Goal: Task Accomplishment & Management: Manage account settings

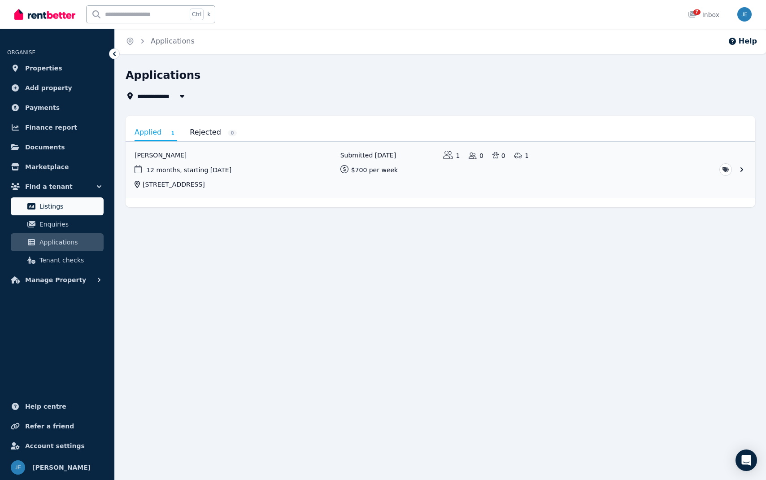
click at [59, 202] on span "Listings" at bounding box center [69, 206] width 61 height 11
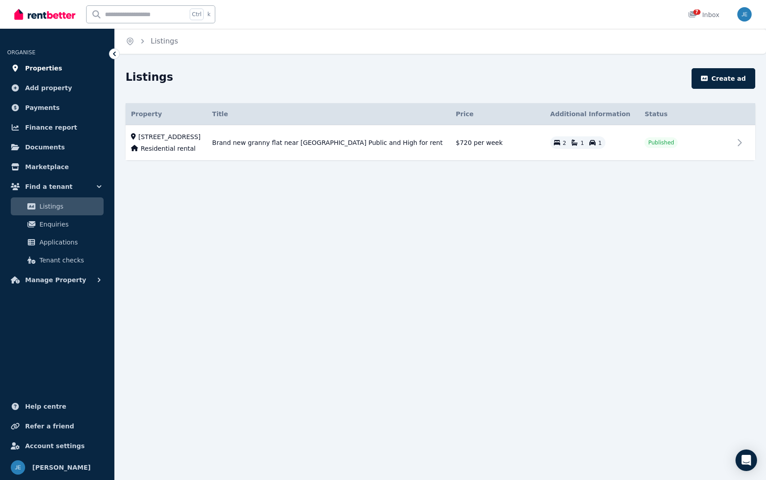
click at [54, 71] on link "Properties" at bounding box center [57, 68] width 100 height 18
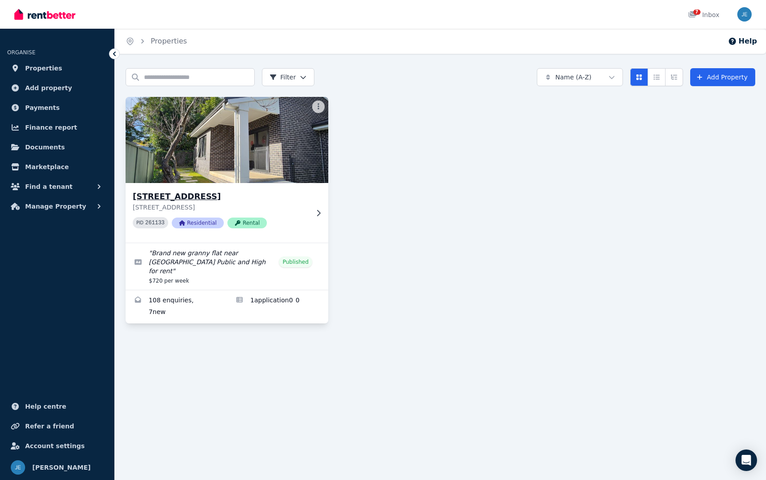
click at [205, 194] on h3 "[STREET_ADDRESS]" at bounding box center [221, 196] width 176 height 13
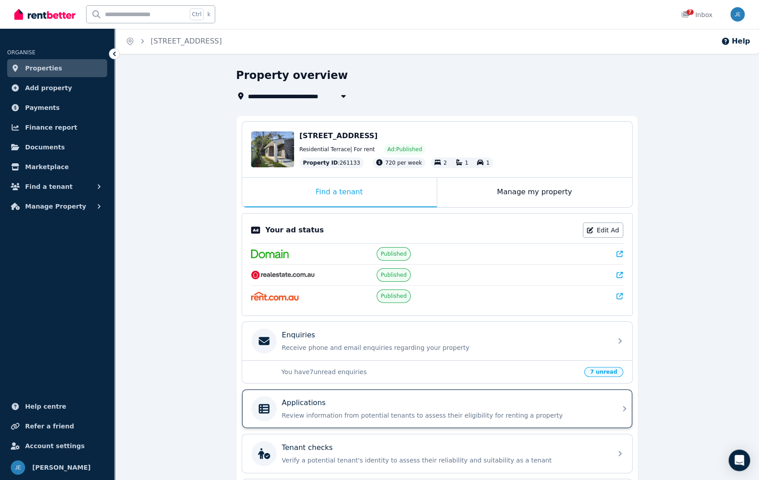
click at [333, 403] on div "Applications" at bounding box center [444, 402] width 325 height 11
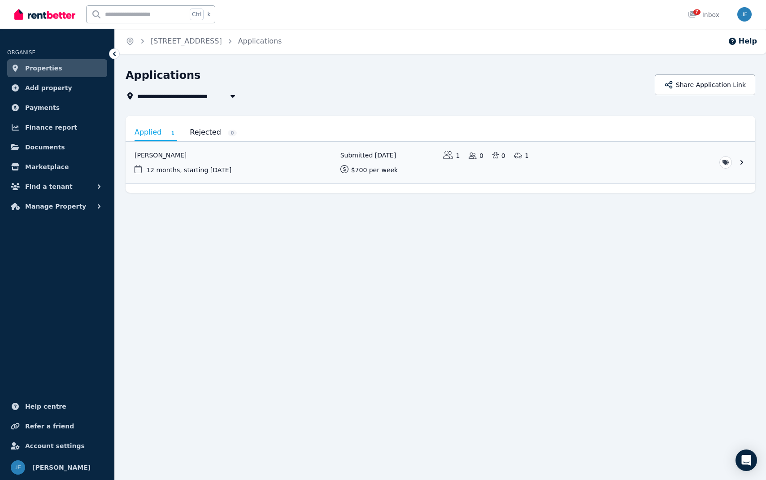
click at [202, 132] on link "Rejected 0" at bounding box center [213, 132] width 47 height 15
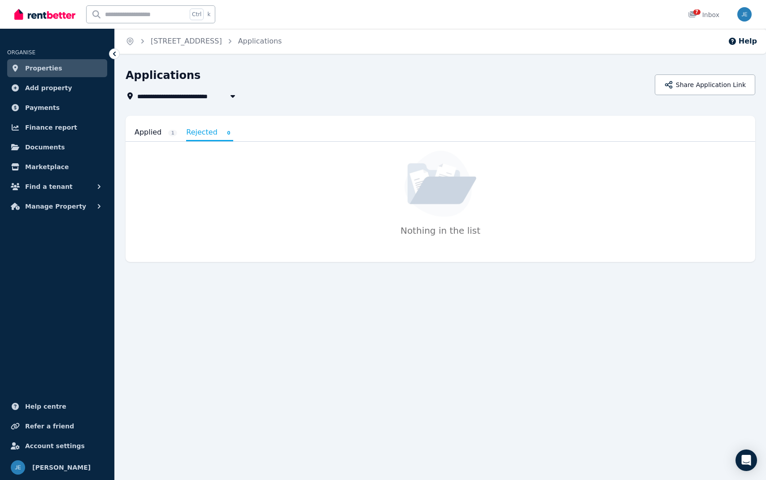
click at [143, 130] on link "Applied 1" at bounding box center [155, 132] width 43 height 15
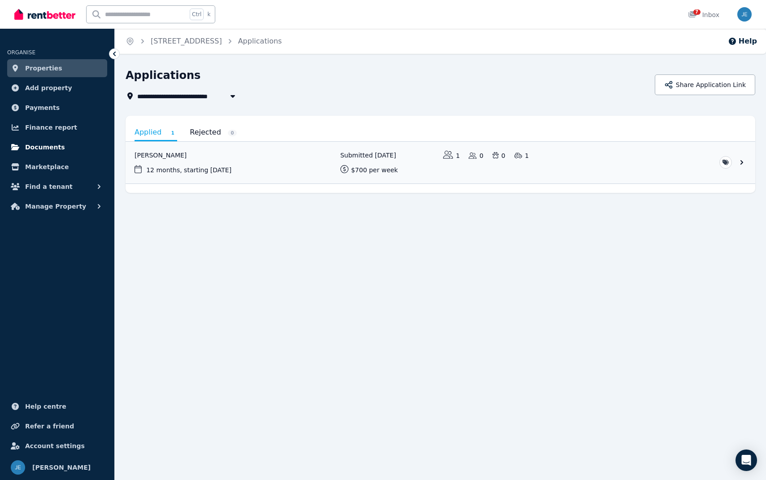
click at [61, 143] on link "Documents" at bounding box center [57, 147] width 100 height 18
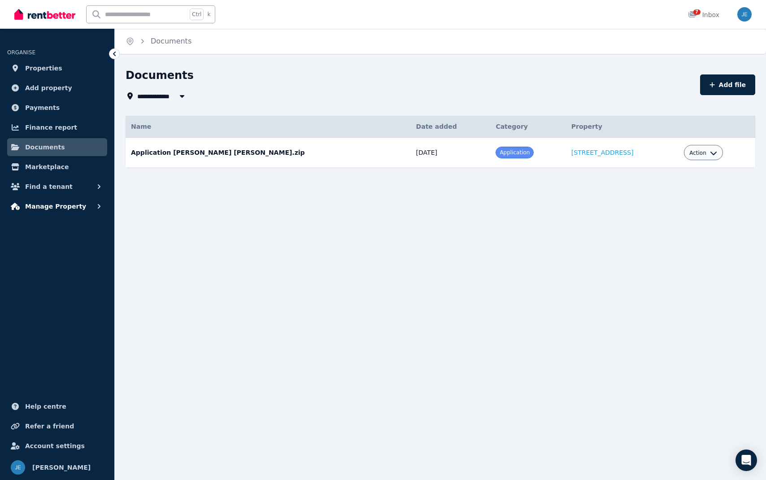
click at [63, 209] on span "Manage Property" at bounding box center [55, 206] width 61 height 11
click at [62, 109] on link "Payments" at bounding box center [57, 108] width 100 height 18
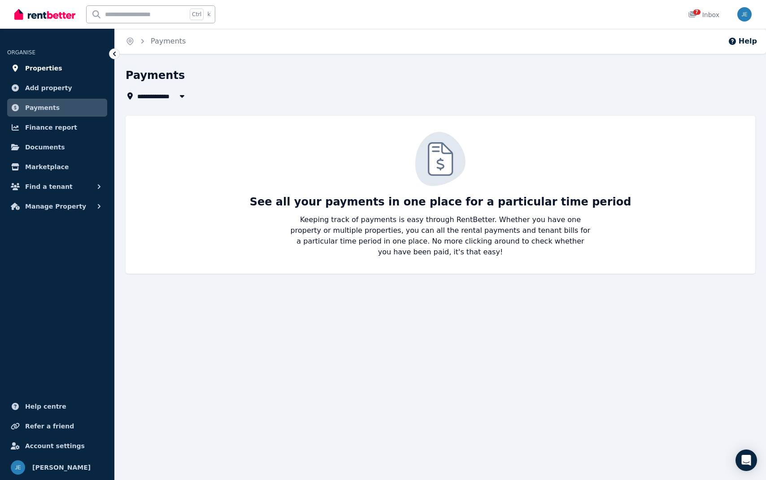
click at [60, 69] on link "Properties" at bounding box center [57, 68] width 100 height 18
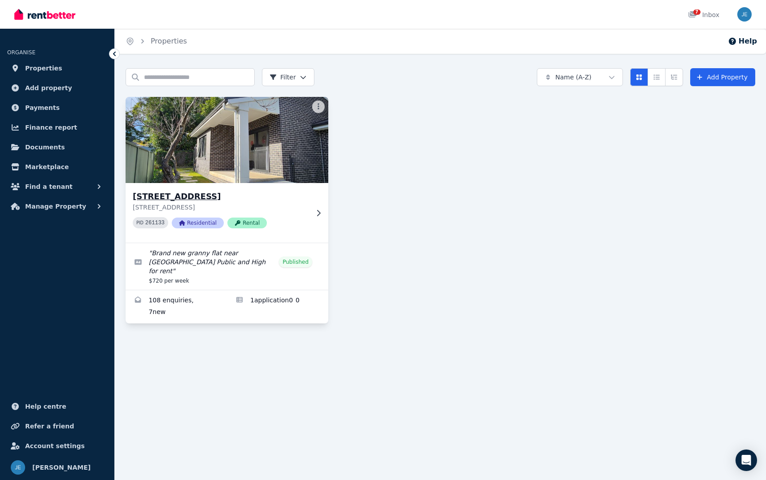
click at [199, 195] on h3 "[STREET_ADDRESS]" at bounding box center [221, 196] width 176 height 13
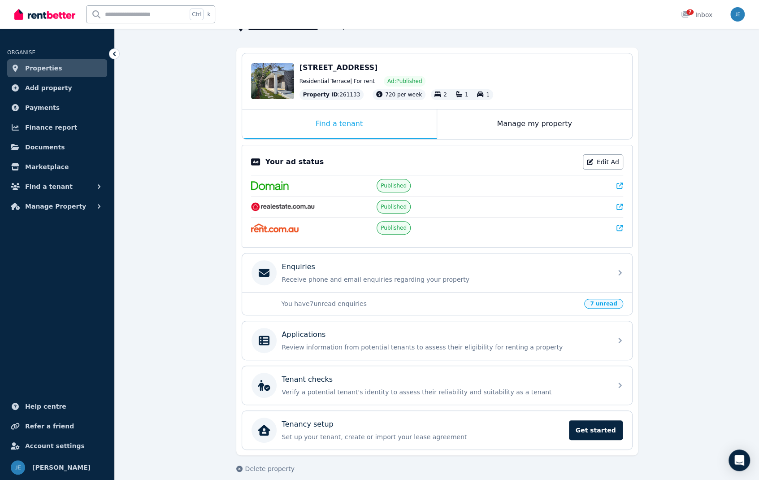
scroll to position [72, 0]
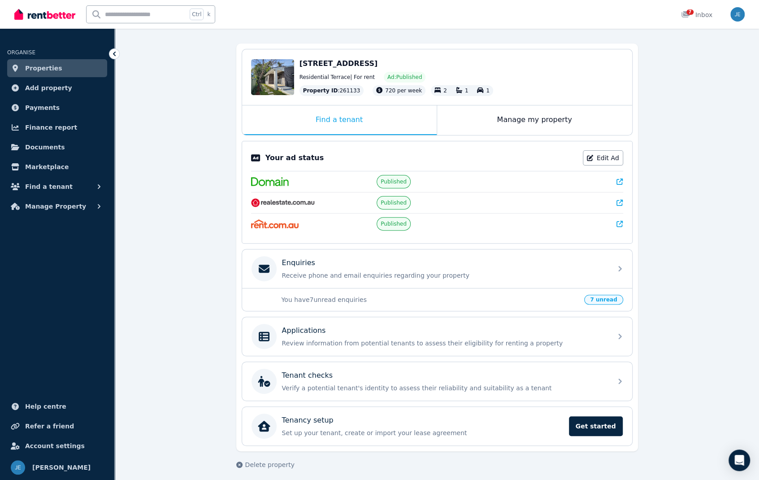
click at [470, 298] on p "You have 7 unread enquiries" at bounding box center [431, 299] width 298 height 9
click at [588, 296] on div "You have 7 unread enquiries 7 unread" at bounding box center [437, 299] width 390 height 23
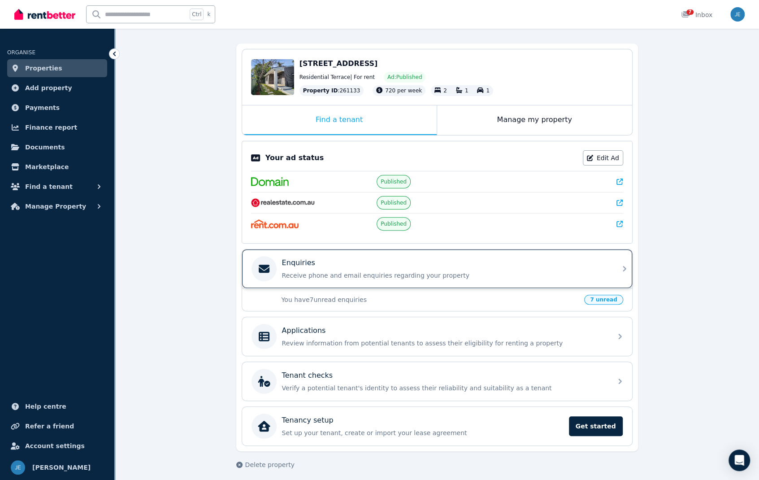
click at [357, 271] on p "Receive phone and email enquiries regarding your property" at bounding box center [444, 275] width 325 height 9
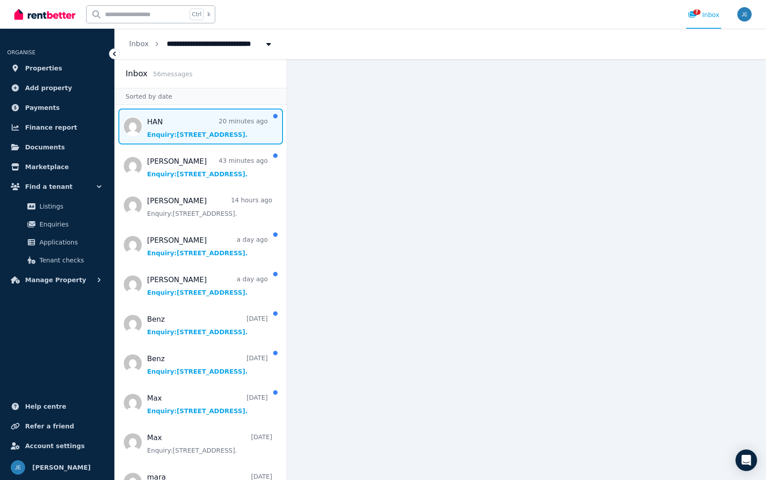
click at [198, 136] on span "Message list" at bounding box center [201, 126] width 172 height 36
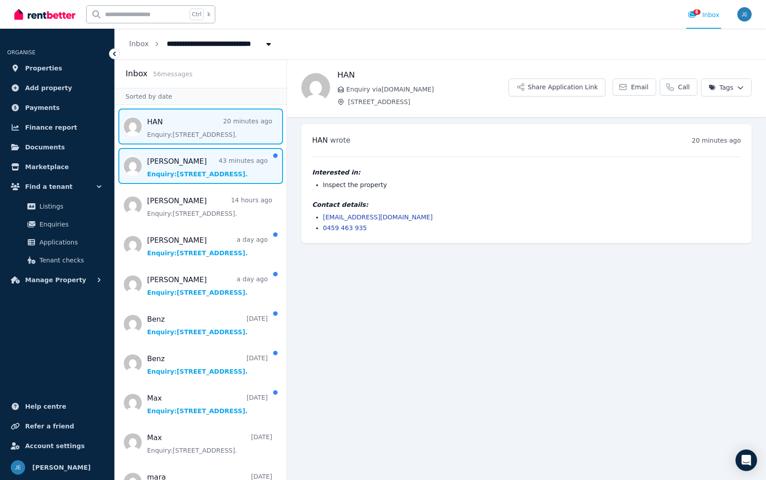
click at [190, 169] on span "Message list" at bounding box center [201, 166] width 172 height 36
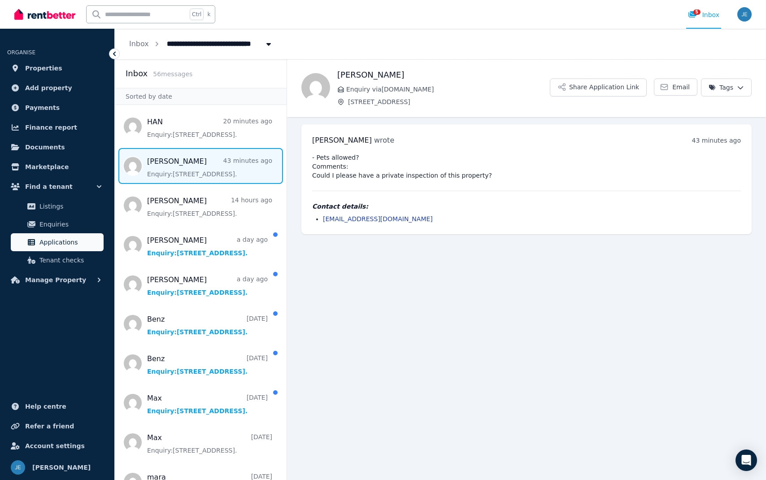
click at [56, 239] on span "Applications" at bounding box center [69, 242] width 61 height 11
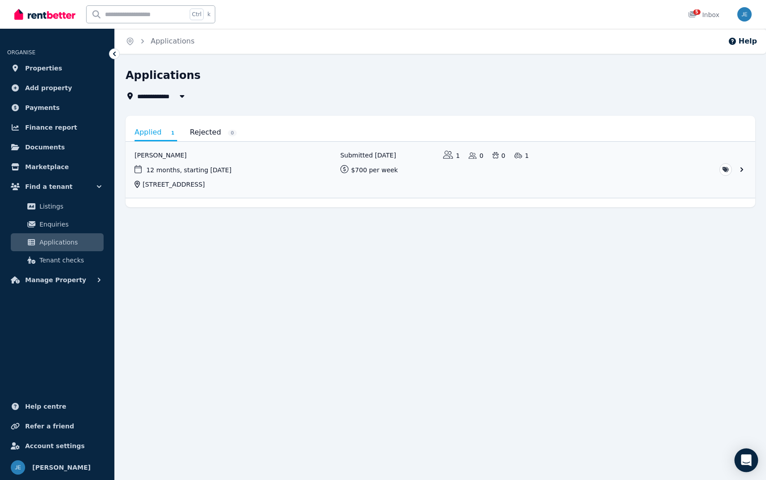
click at [751, 459] on div "Open Intercom Messenger" at bounding box center [746, 460] width 24 height 24
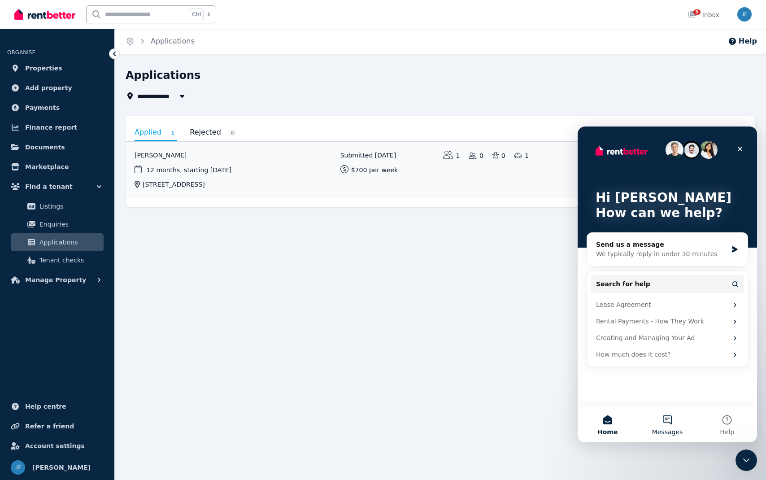
click at [667, 422] on button "Messages" at bounding box center [667, 424] width 60 height 36
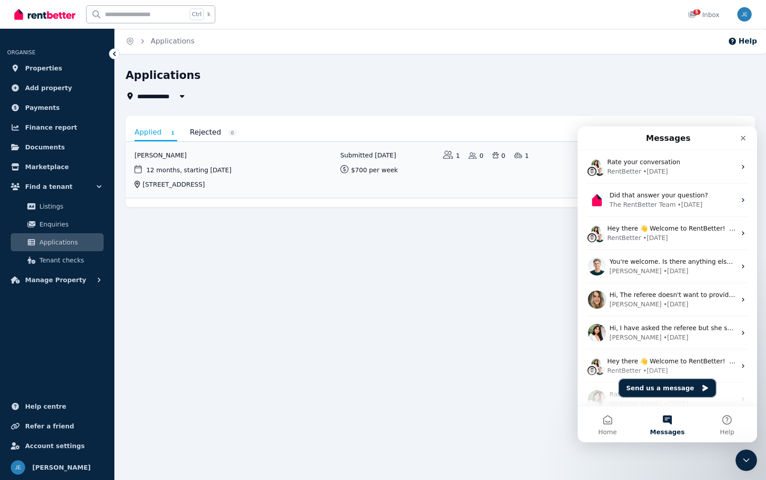
click at [678, 391] on button "Send us a message" at bounding box center [667, 388] width 97 height 18
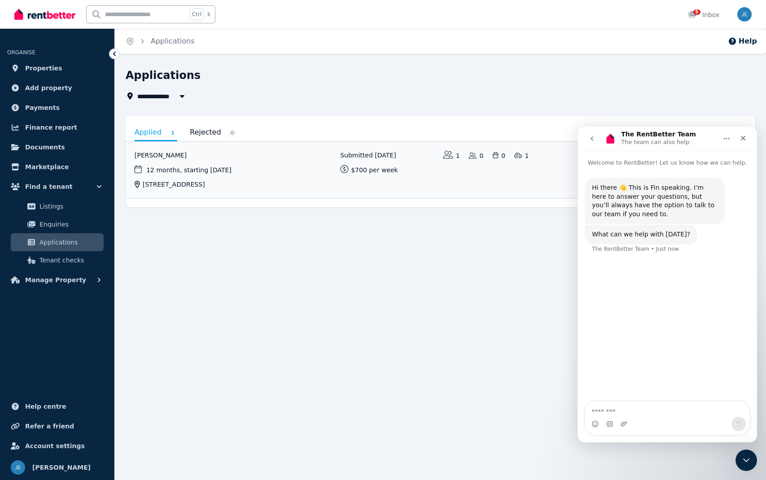
click at [648, 414] on textarea "Message…" at bounding box center [667, 408] width 164 height 15
type textarea "**********"
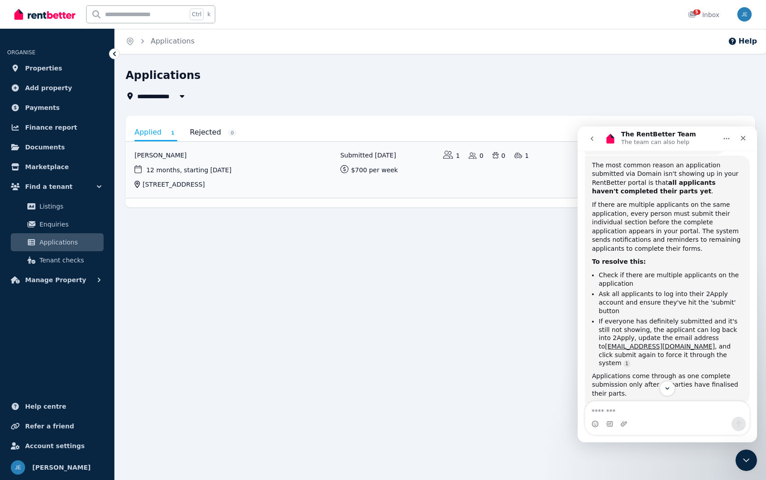
scroll to position [203, 0]
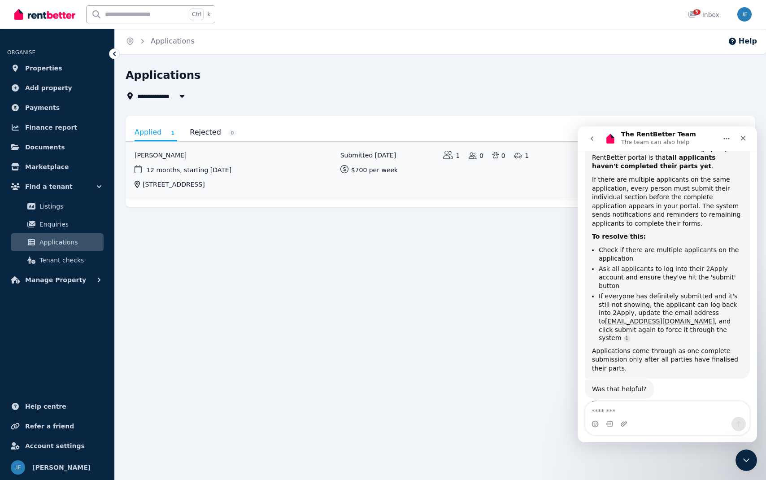
click at [639, 409] on textarea "Message…" at bounding box center [667, 408] width 164 height 15
type textarea "**********"
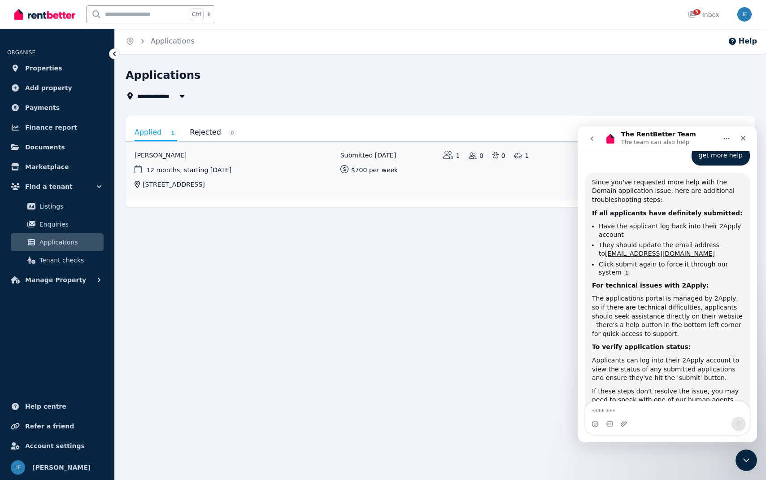
scroll to position [503, 0]
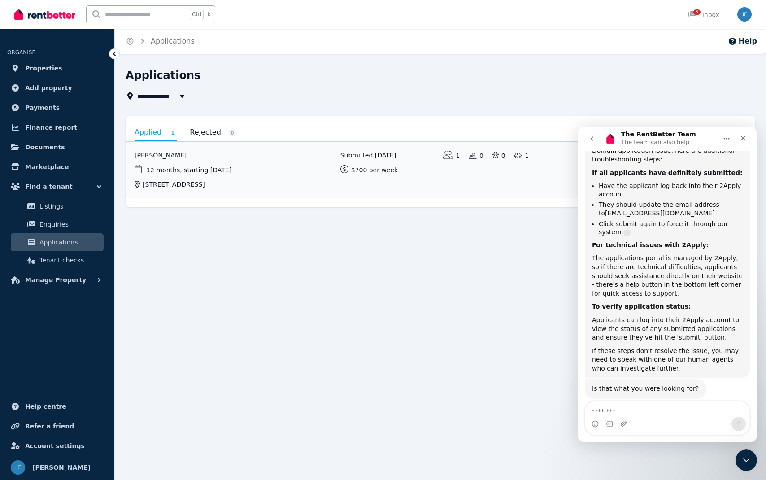
click at [625, 410] on textarea "Message…" at bounding box center [667, 408] width 165 height 15
type textarea "**"
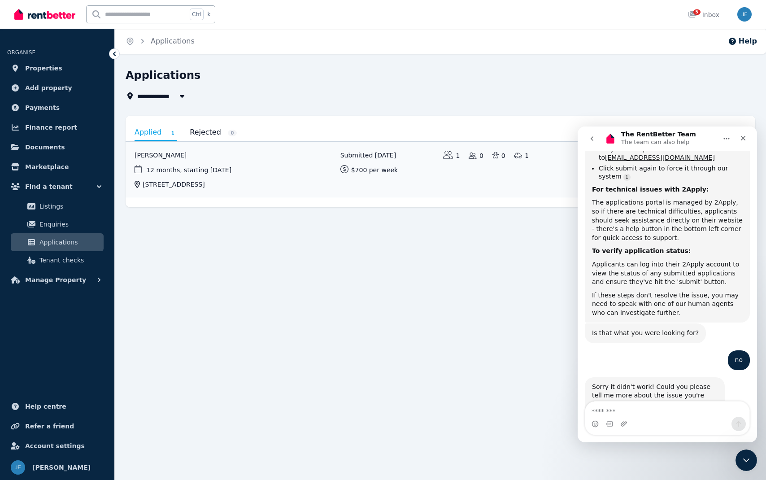
scroll to position [583, 0]
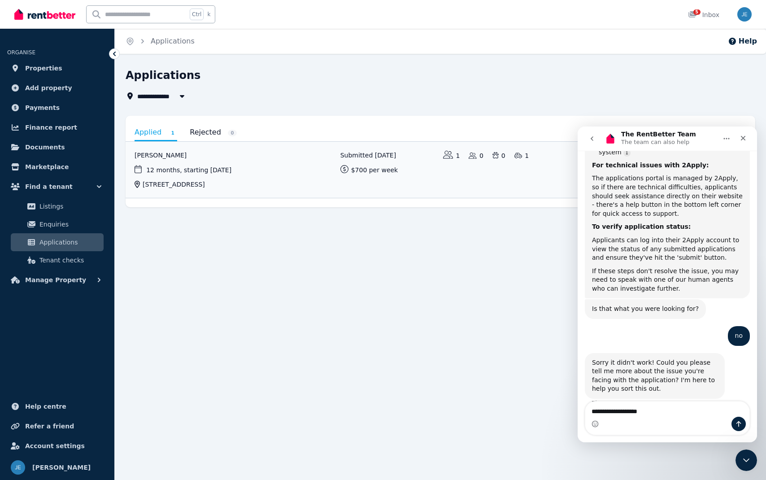
type textarea "**********"
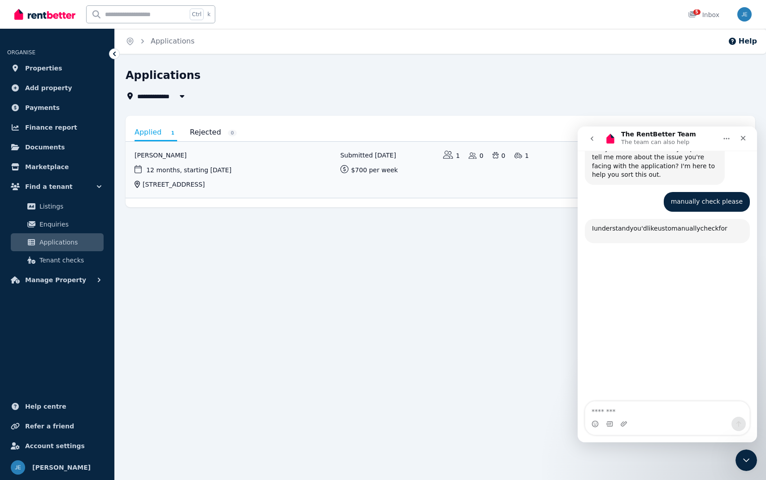
scroll to position [824, 0]
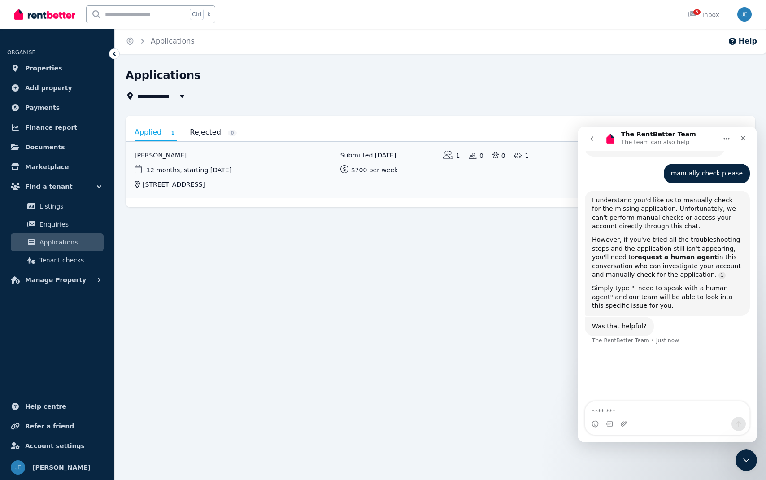
click at [646, 411] on textarea "Message…" at bounding box center [667, 408] width 165 height 15
type textarea "**********"
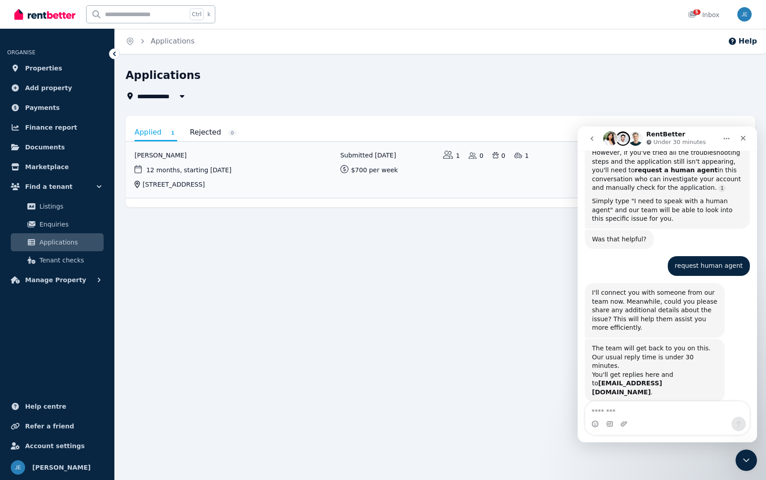
scroll to position [914, 0]
click at [620, 409] on textarea "Message…" at bounding box center [667, 408] width 165 height 15
type textarea "*"
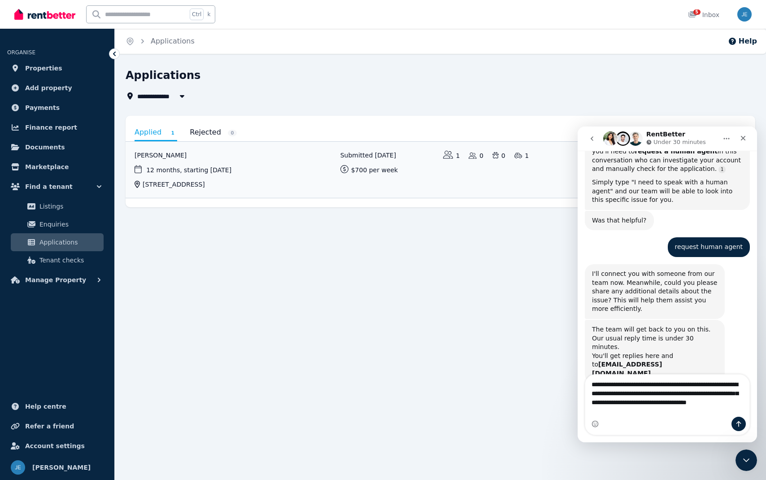
scroll to position [941, 0]
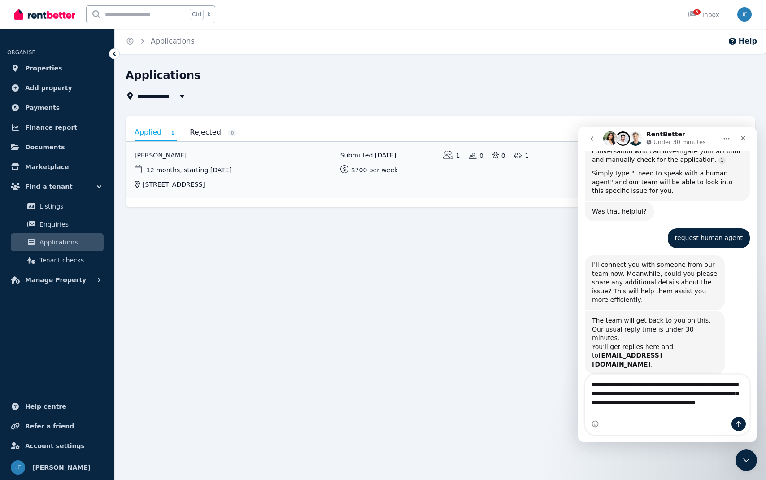
type textarea "**********"
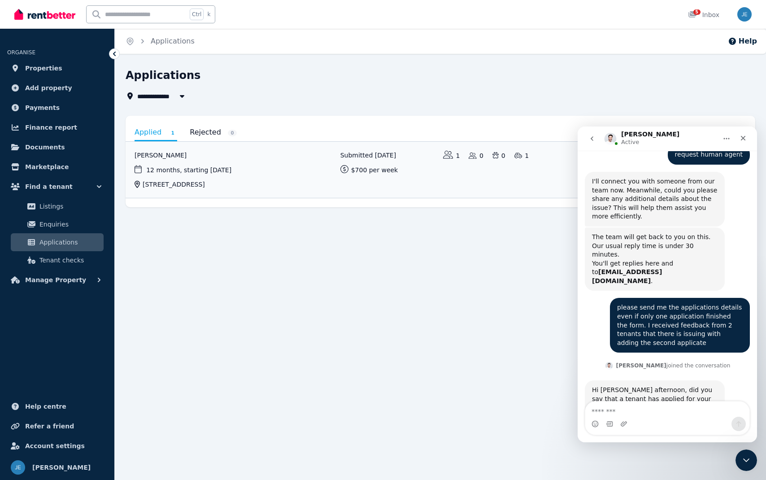
scroll to position [1024, 0]
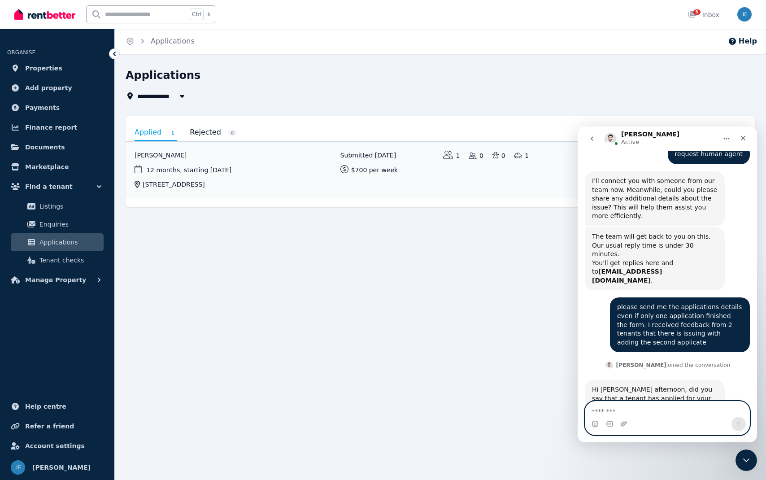
click at [649, 406] on textarea "Message…" at bounding box center [667, 408] width 165 height 15
type textarea "**********"
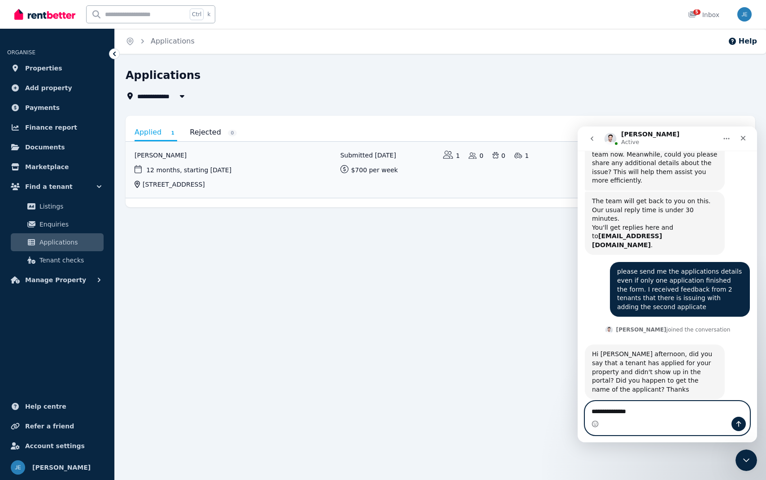
type textarea "**********"
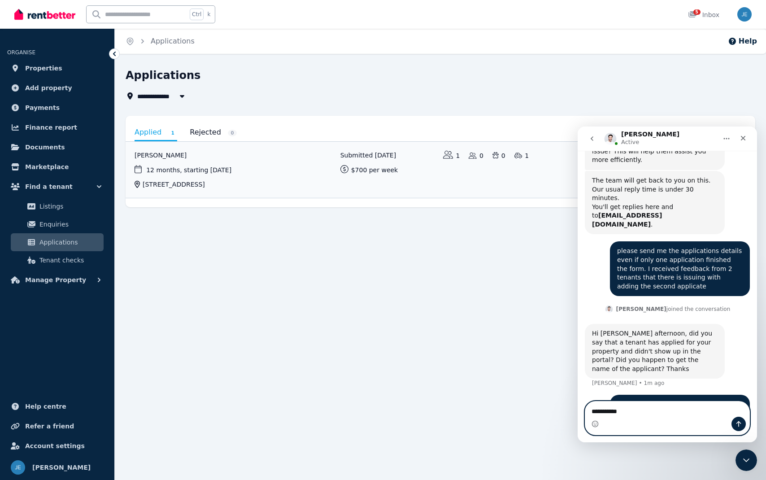
type textarea "**********"
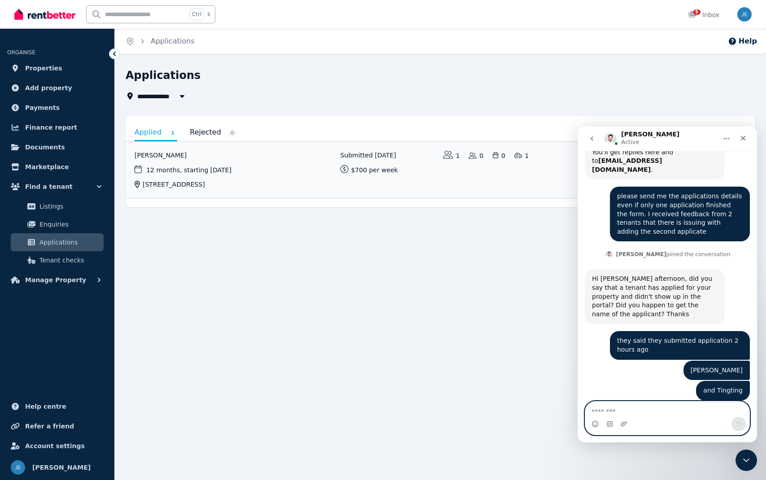
scroll to position [1145, 0]
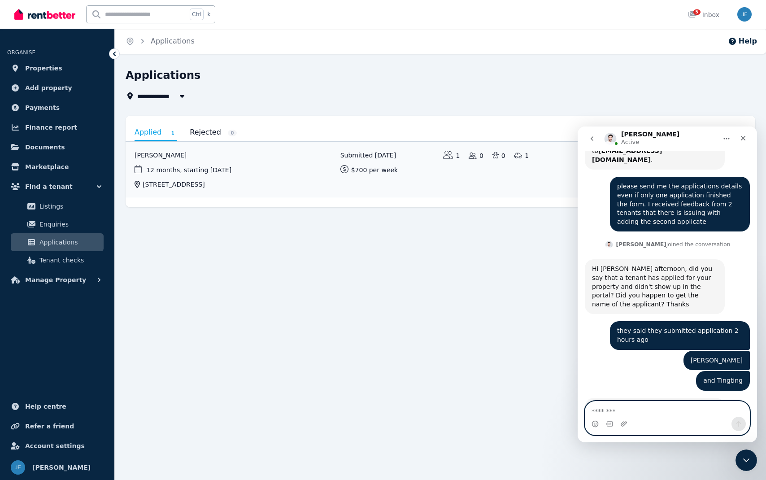
click at [687, 413] on textarea "Message…" at bounding box center [667, 408] width 165 height 15
type textarea "**********"
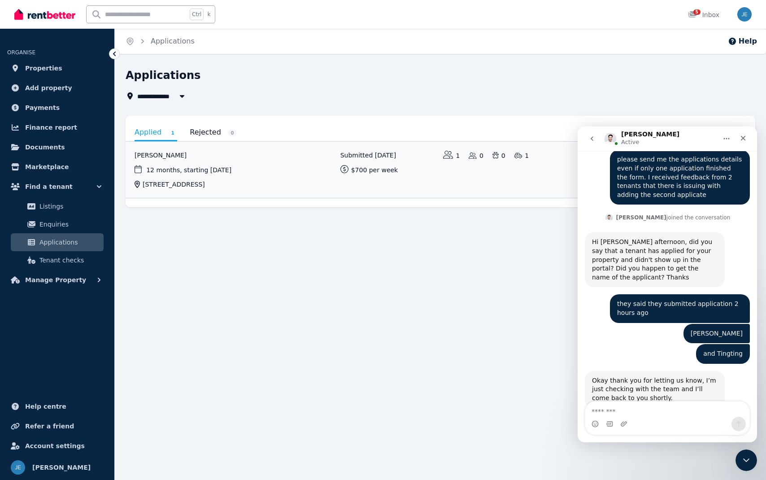
click at [256, 270] on div "**********" at bounding box center [383, 240] width 766 height 480
click at [618, 408] on textarea "Message…" at bounding box center [667, 408] width 165 height 15
type textarea "*"
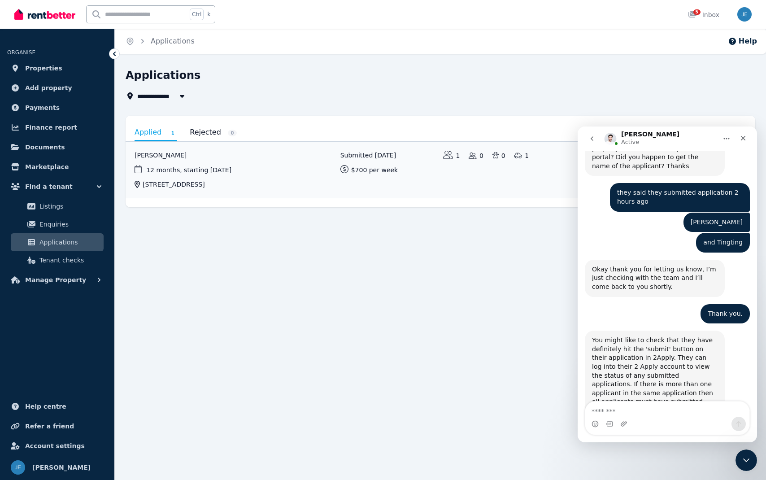
scroll to position [1286, 0]
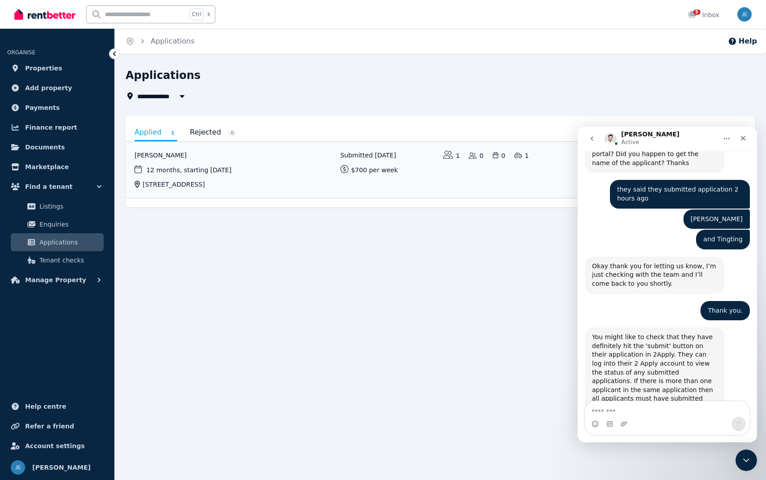
click at [703, 333] on div "You might like to check that they have definitely hit the 'submit' button on th…" at bounding box center [655, 385] width 126 height 105
click at [660, 406] on textarea "Message…" at bounding box center [667, 408] width 165 height 15
type textarea "*"
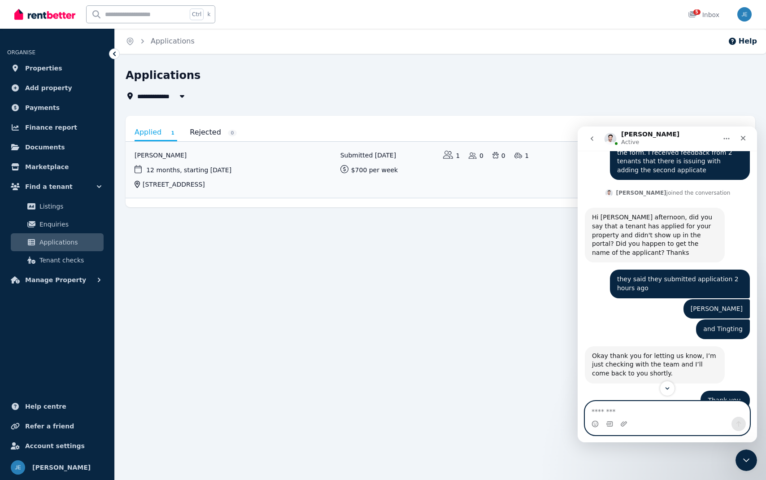
scroll to position [1062, 0]
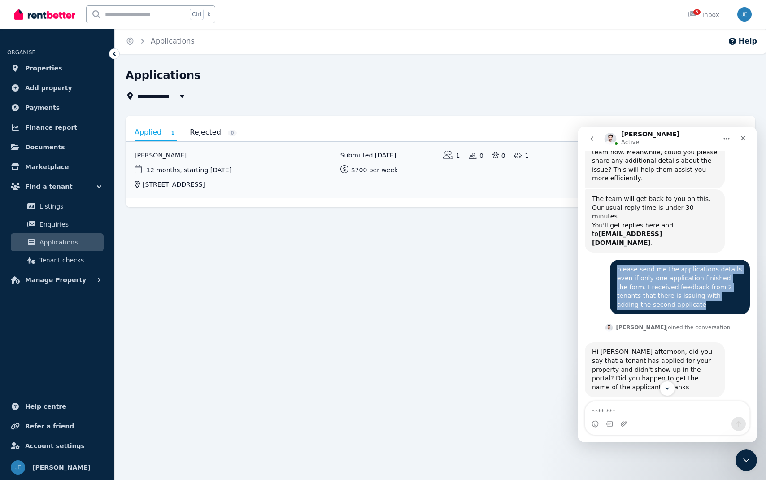
drag, startPoint x: 612, startPoint y: 229, endPoint x: 730, endPoint y: 250, distance: 119.4
click at [730, 265] on div "please send me the applications details even if only one application finished t…" at bounding box center [680, 287] width 126 height 44
copy div "please send me the applications details even if only one application finished t…"
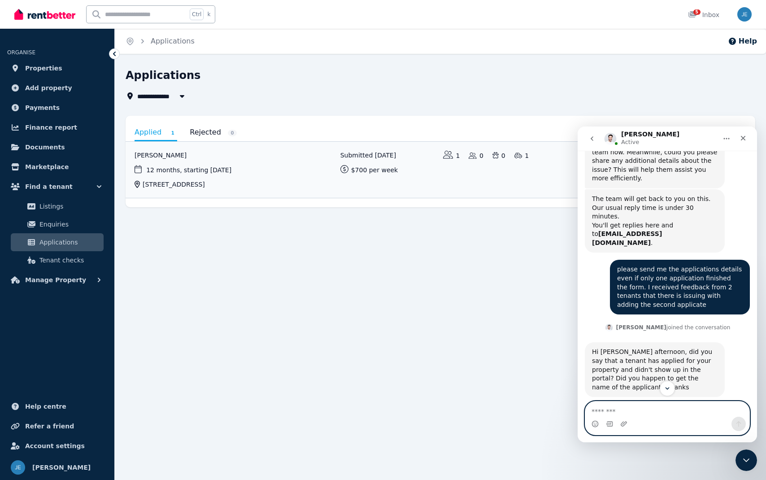
click at [631, 409] on textarea "Message…" at bounding box center [667, 408] width 165 height 15
paste textarea "**********"
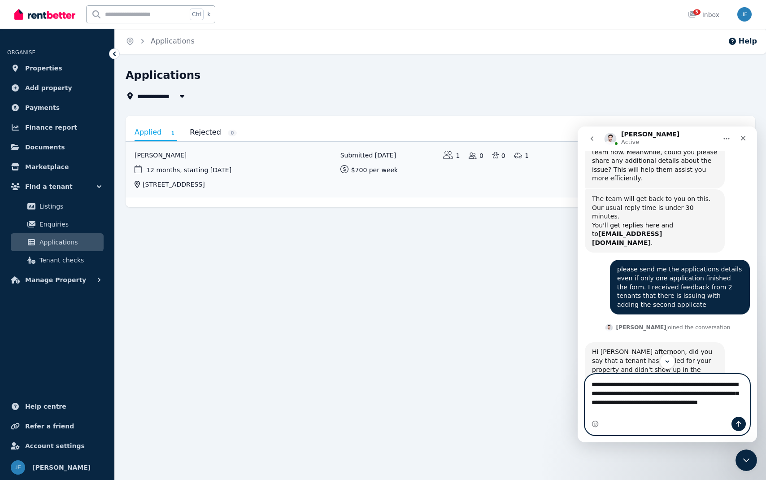
drag, startPoint x: 621, startPoint y: 394, endPoint x: 612, endPoint y: 393, distance: 9.0
click at [612, 393] on textarea "**********" at bounding box center [667, 395] width 165 height 42
click at [667, 402] on textarea "**********" at bounding box center [667, 395] width 165 height 42
type textarea "**********"
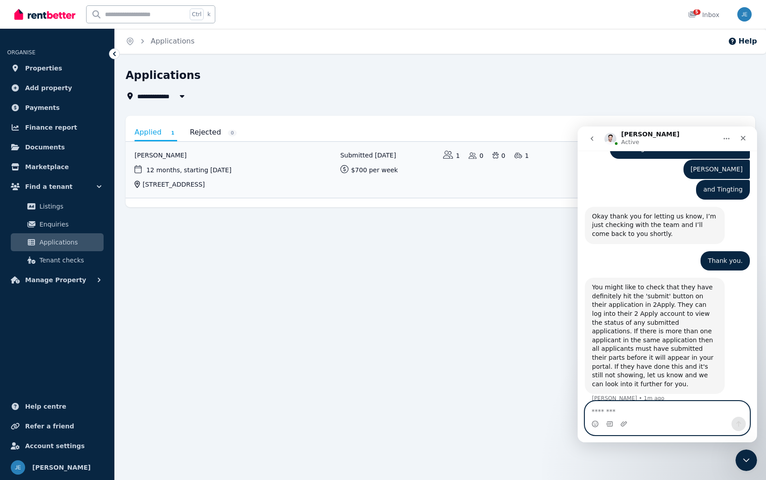
scroll to position [1340, 0]
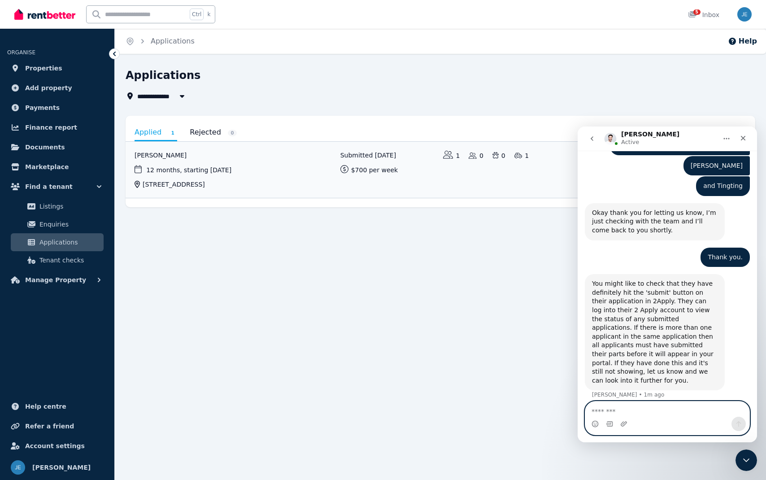
click at [641, 409] on textarea "Message…" at bounding box center [667, 408] width 165 height 15
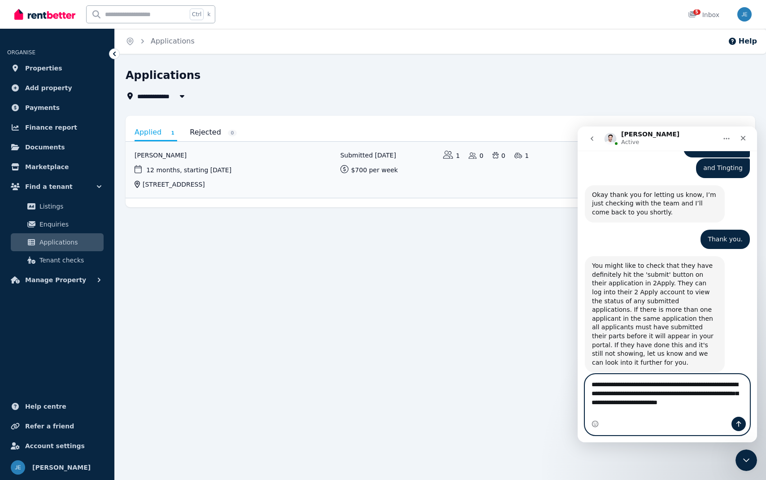
scroll to position [1366, 0]
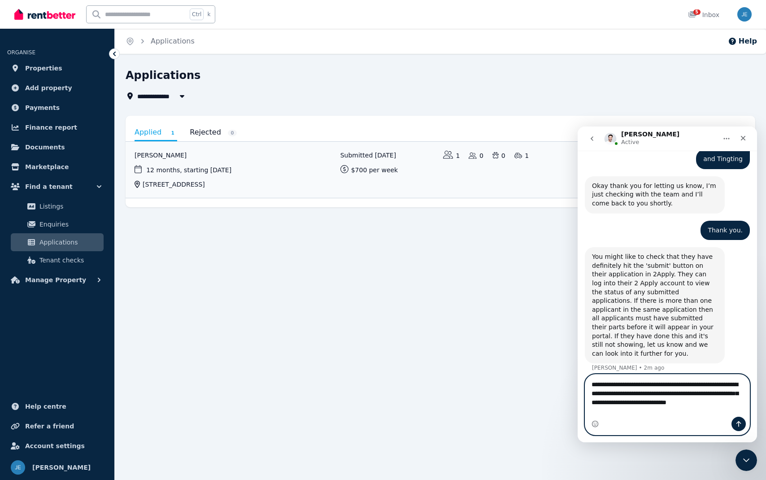
type textarea "**********"
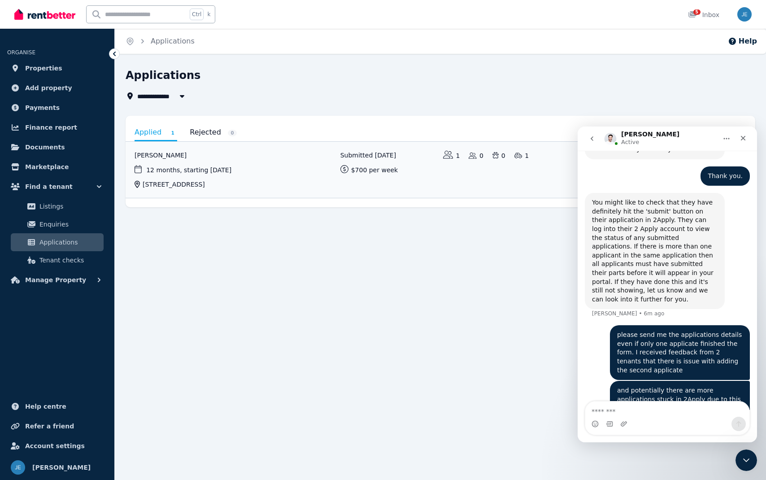
scroll to position [1439, 0]
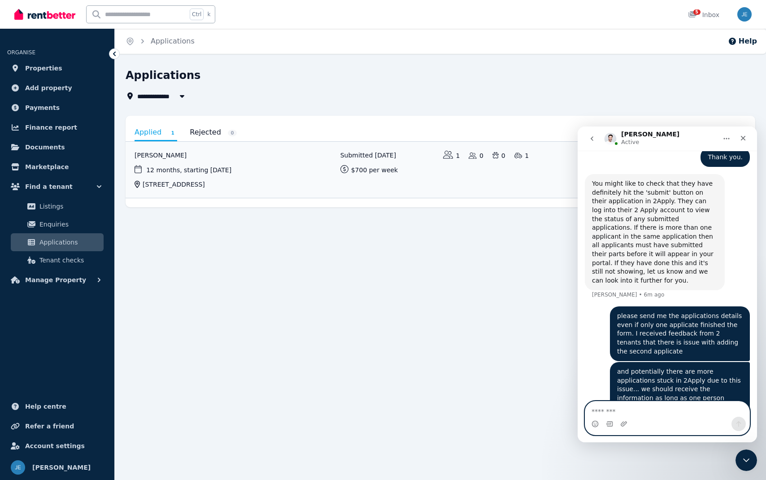
click at [614, 411] on textarea "Message…" at bounding box center [667, 408] width 165 height 15
type textarea "*"
click at [614, 411] on textarea "**********" at bounding box center [667, 408] width 165 height 15
click at [696, 410] on textarea "**********" at bounding box center [667, 408] width 165 height 15
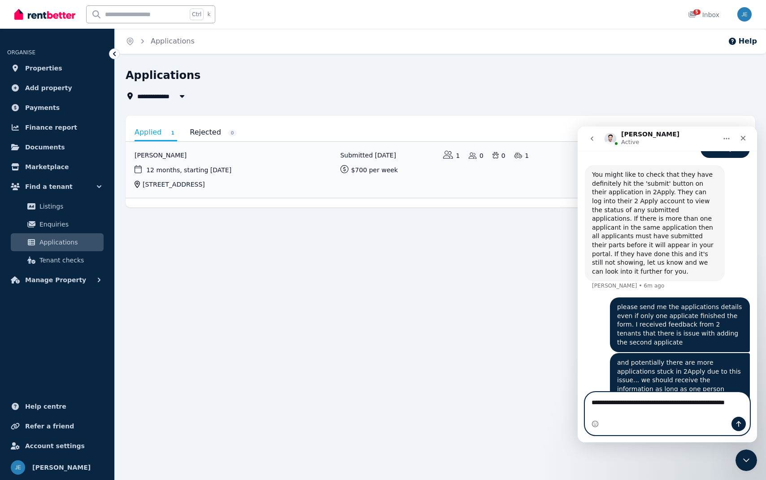
type textarea "**********"
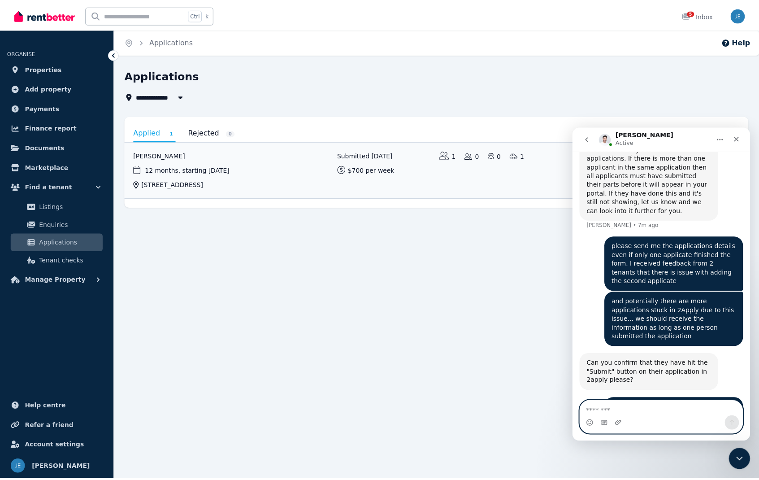
scroll to position [1510, 0]
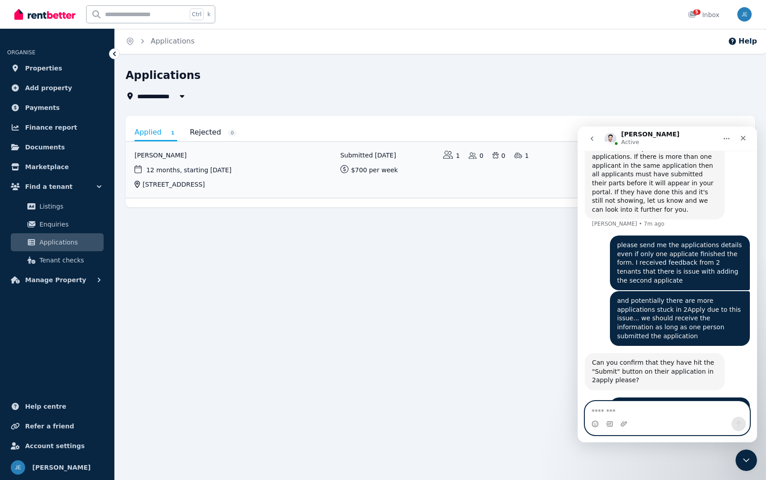
click at [696, 410] on textarea "Message…" at bounding box center [667, 408] width 165 height 15
click at [165, 159] on link "View application: Tony Zhou" at bounding box center [440, 170] width 629 height 56
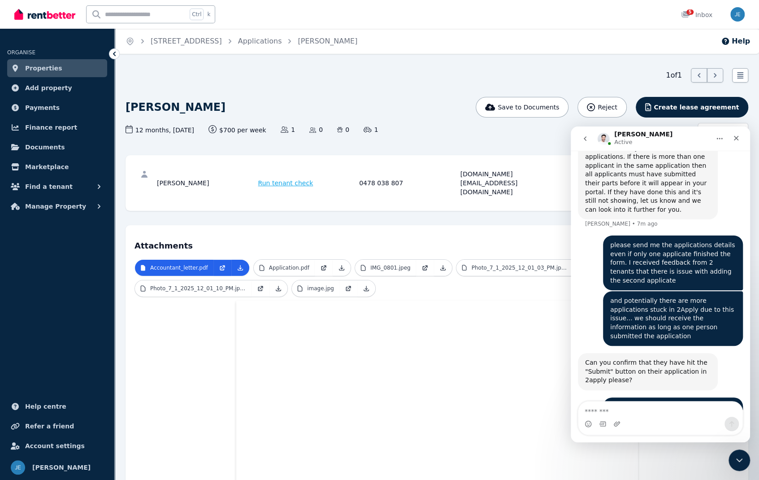
click at [159, 111] on h1 "[PERSON_NAME]" at bounding box center [176, 107] width 100 height 14
copy div "[PERSON_NAME]"
click at [279, 42] on link "Applications" at bounding box center [260, 41] width 44 height 9
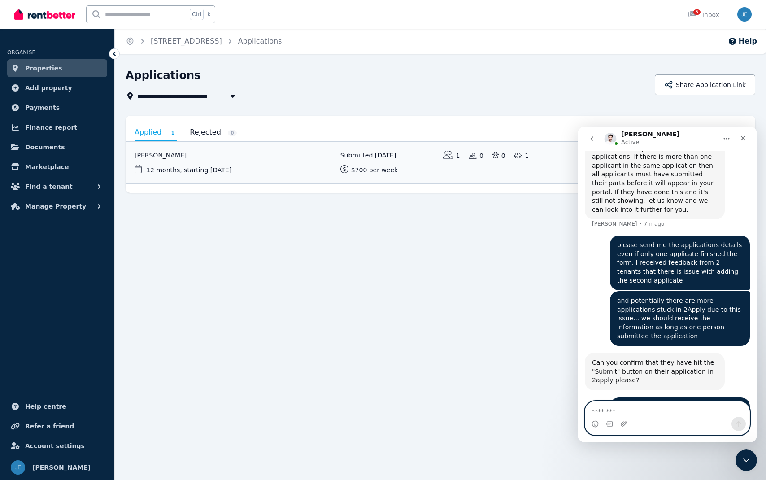
click at [651, 408] on textarea "Message…" at bounding box center [667, 408] width 165 height 15
click at [650, 410] on textarea "Message…" at bounding box center [667, 408] width 165 height 15
type textarea "*********"
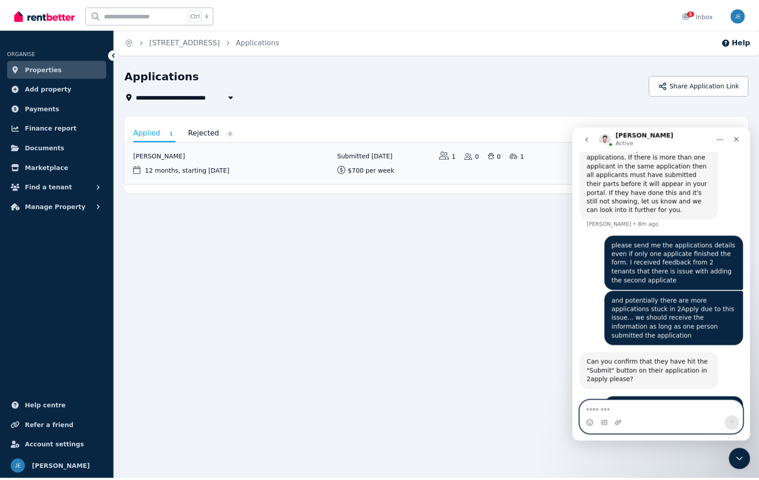
scroll to position [1537, 0]
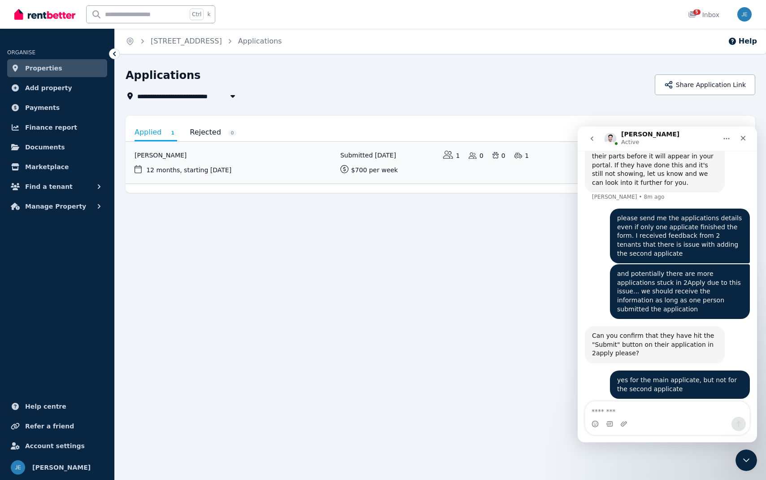
click at [60, 69] on link "Properties" at bounding box center [57, 68] width 100 height 18
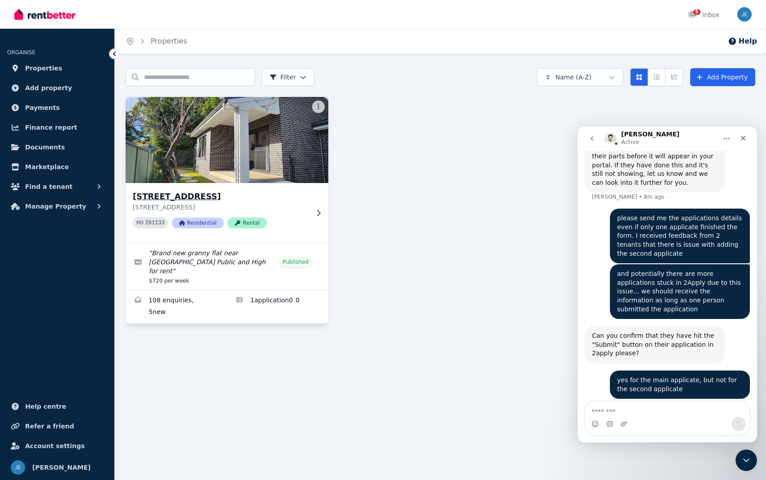
click at [172, 194] on h3 "[STREET_ADDRESS]" at bounding box center [221, 196] width 176 height 13
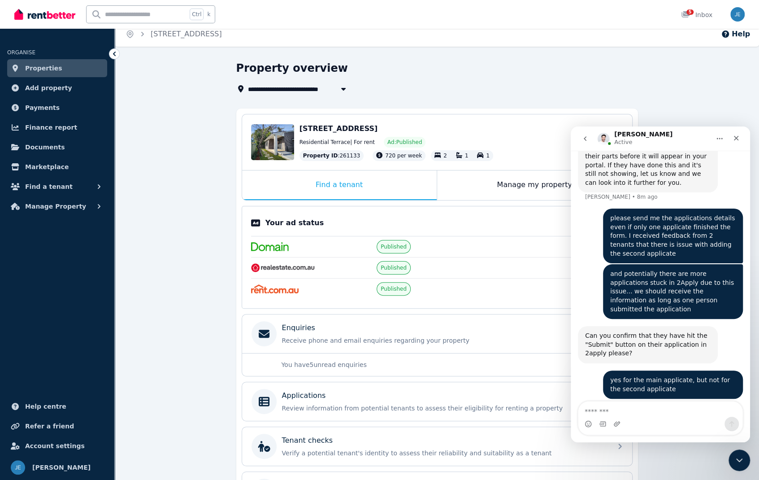
scroll to position [72, 0]
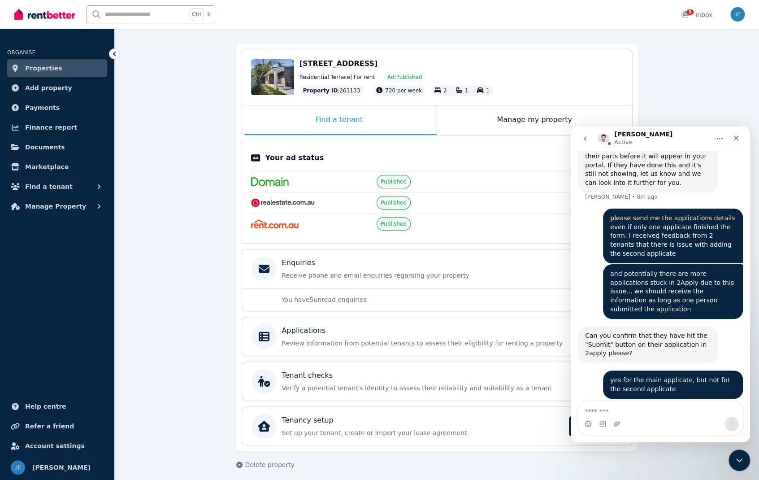
drag, startPoint x: 197, startPoint y: 234, endPoint x: 180, endPoint y: 237, distance: 17.8
click at [180, 237] on div "**********" at bounding box center [437, 240] width 644 height 489
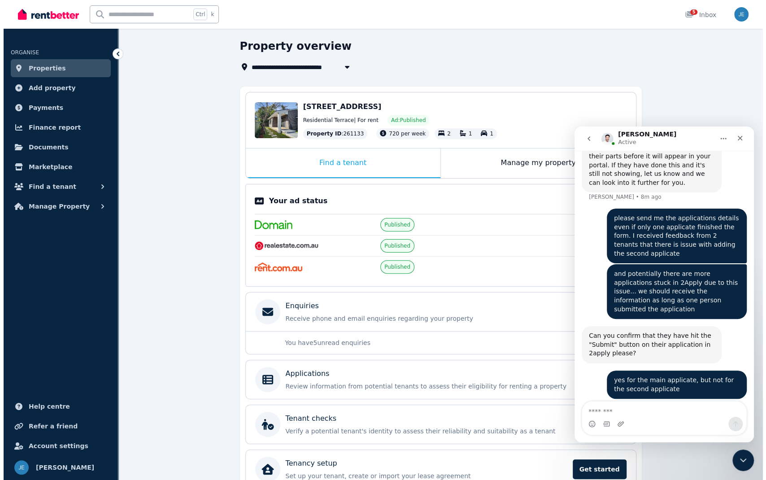
scroll to position [0, 0]
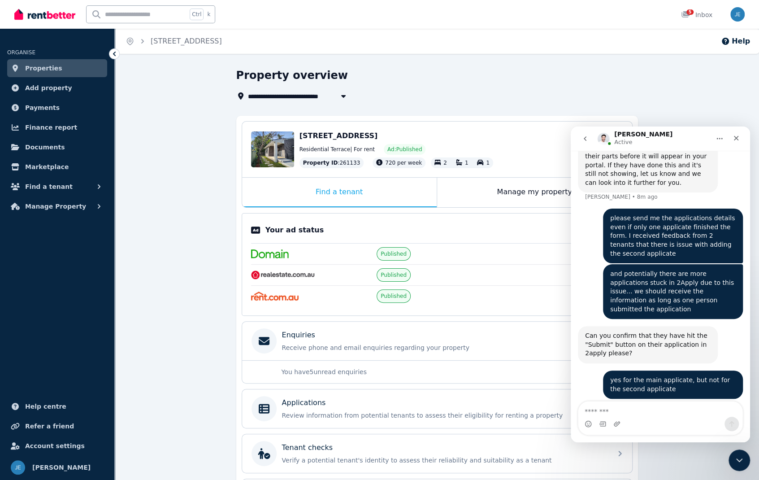
click at [74, 67] on link "Properties" at bounding box center [57, 68] width 100 height 18
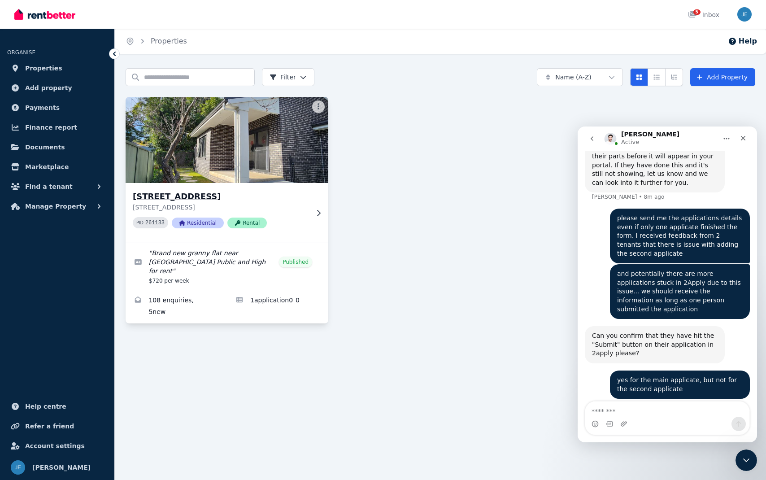
click at [229, 196] on h3 "[STREET_ADDRESS]" at bounding box center [221, 196] width 176 height 13
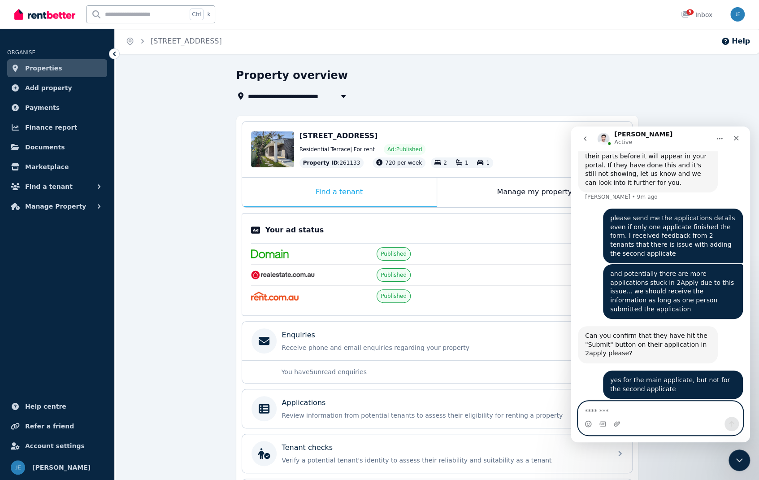
click at [606, 409] on textarea "Message…" at bounding box center [660, 408] width 165 height 15
click at [85, 188] on button "Find a tenant" at bounding box center [57, 187] width 100 height 18
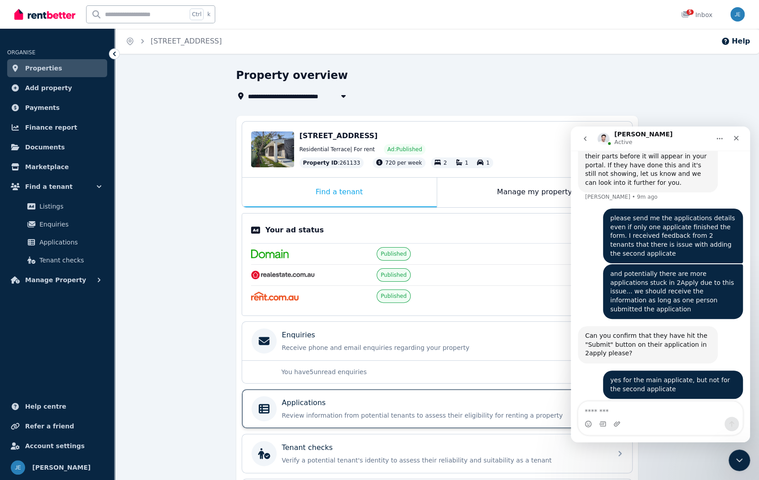
click at [364, 398] on div "Applications" at bounding box center [444, 402] width 325 height 11
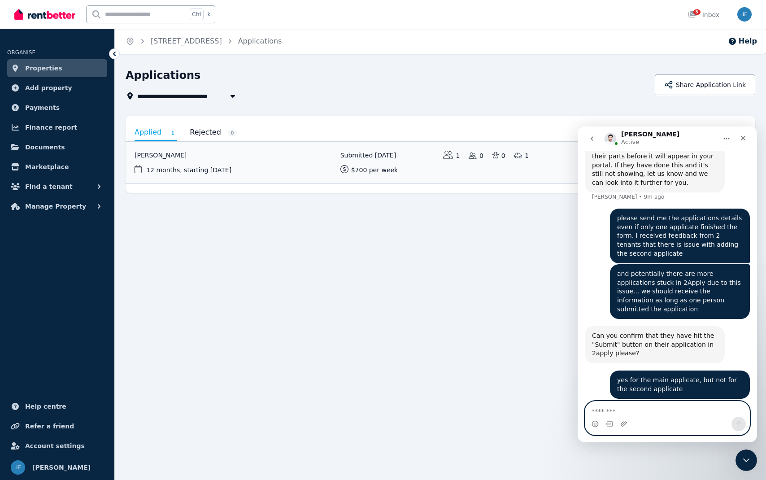
click at [687, 410] on textarea "Message…" at bounding box center [667, 408] width 165 height 15
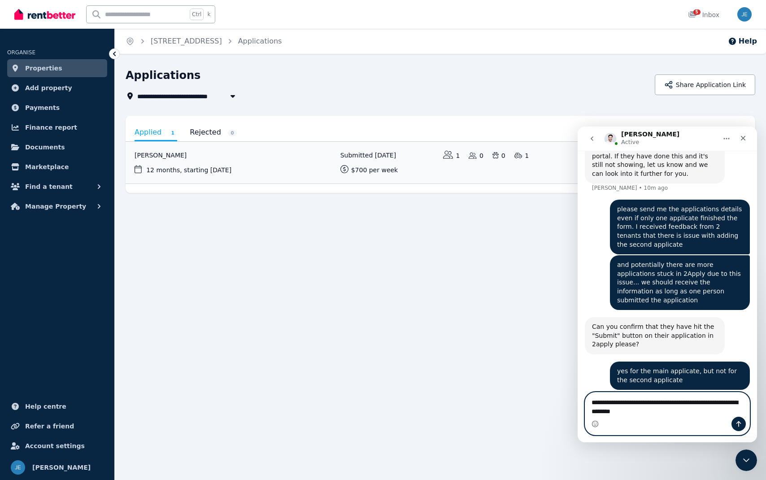
type textarea "**********"
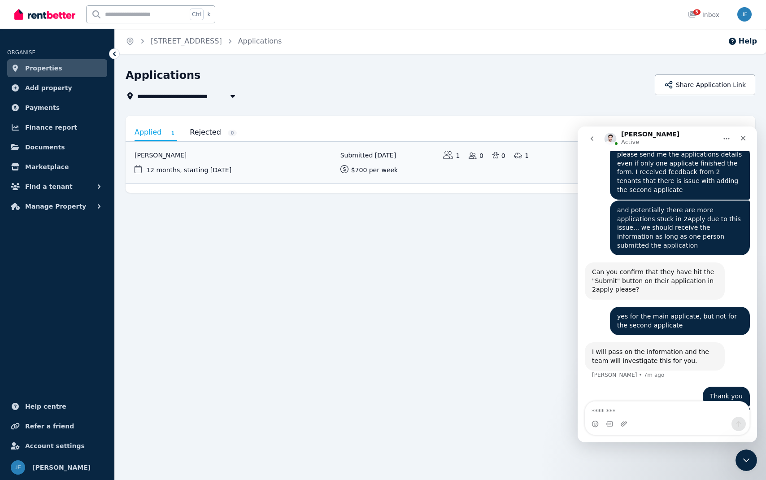
scroll to position [1566, 0]
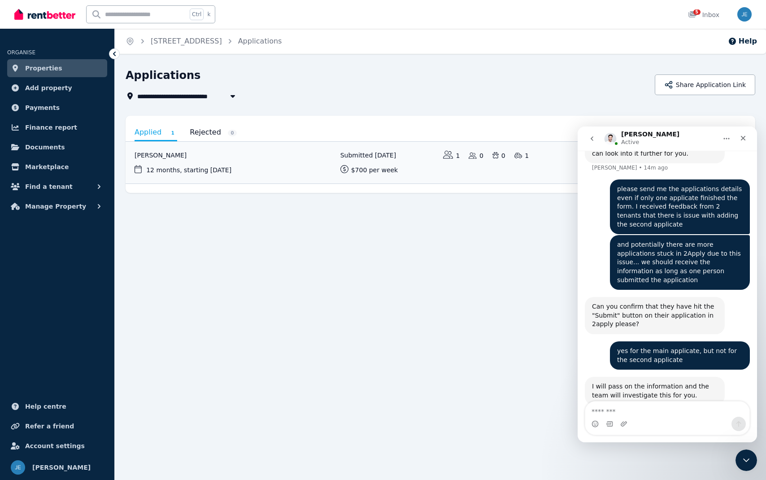
click at [395, 88] on div "**********" at bounding box center [388, 84] width 524 height 33
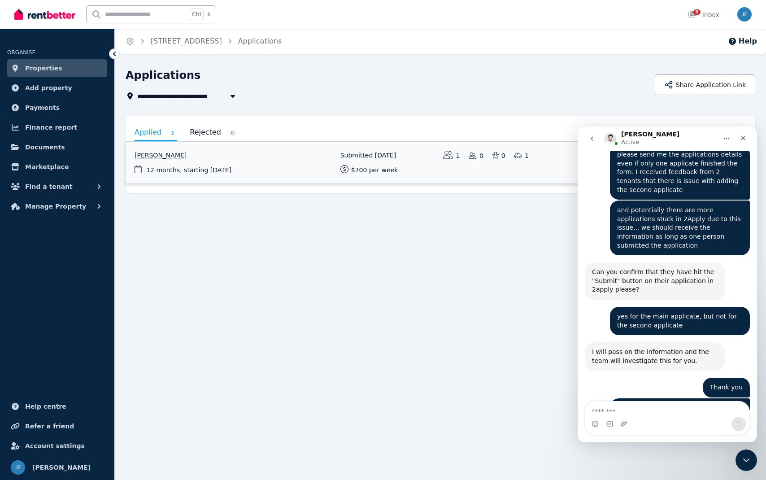
scroll to position [1610, 0]
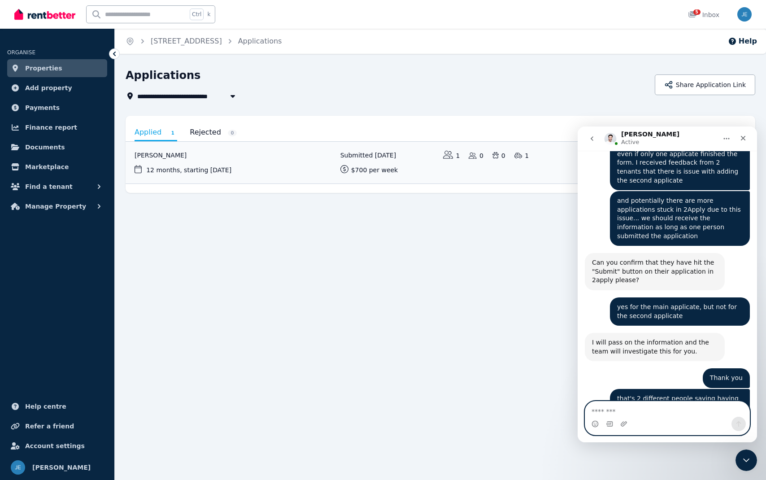
click at [662, 415] on textarea "Message…" at bounding box center [667, 408] width 165 height 15
type textarea "*********"
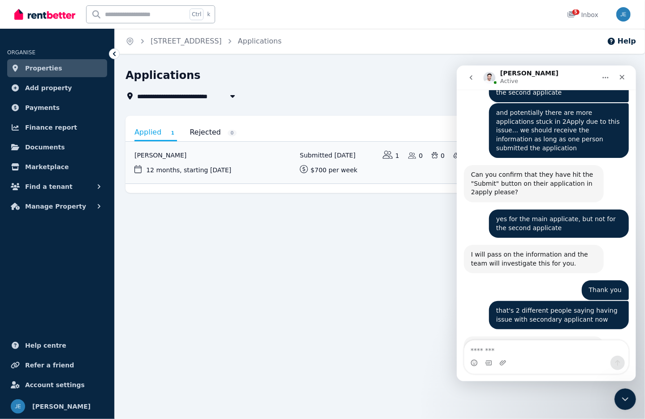
scroll to position [1672, 0]
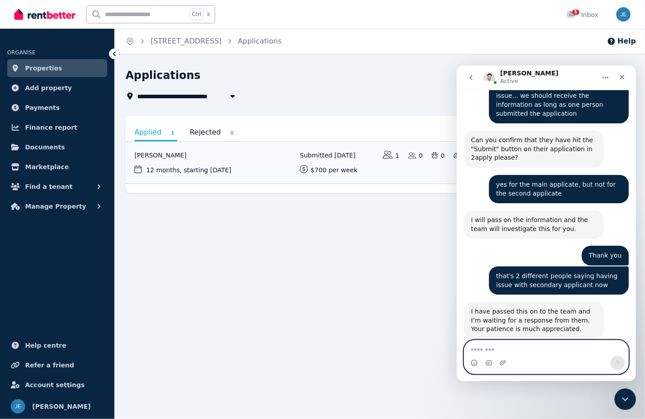
click at [513, 351] on textarea "Message…" at bounding box center [546, 347] width 165 height 15
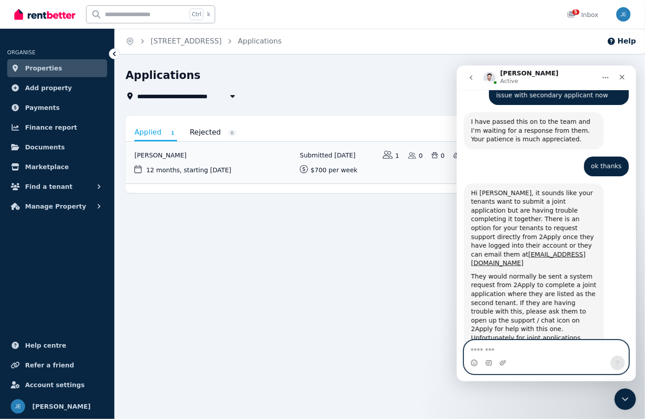
scroll to position [1864, 0]
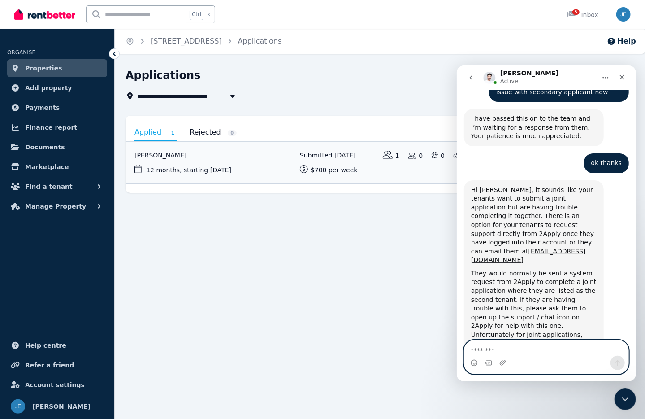
click at [528, 349] on textarea "Message…" at bounding box center [546, 347] width 165 height 15
type textarea "**********"
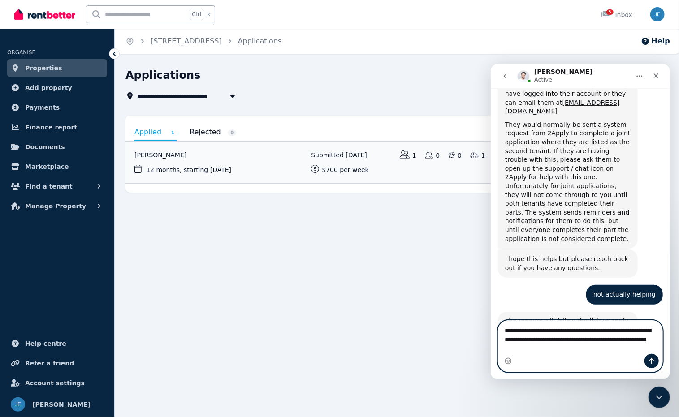
scroll to position [2015, 0]
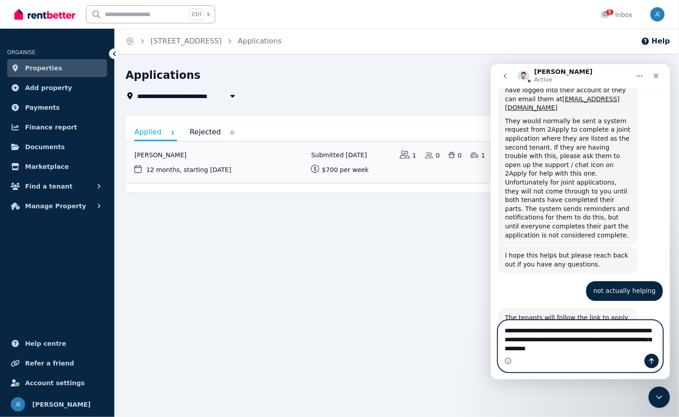
type textarea "**********"
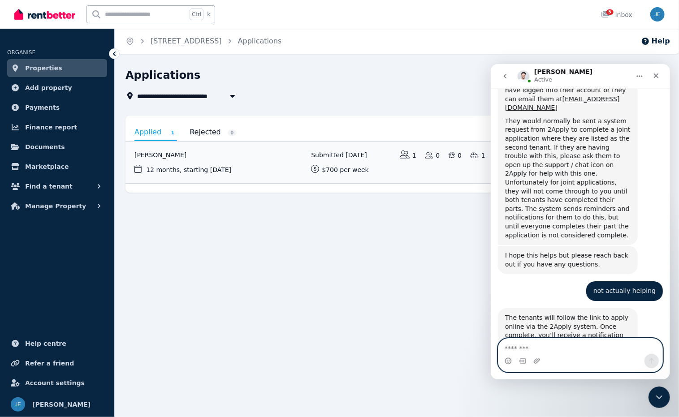
scroll to position [2050, 0]
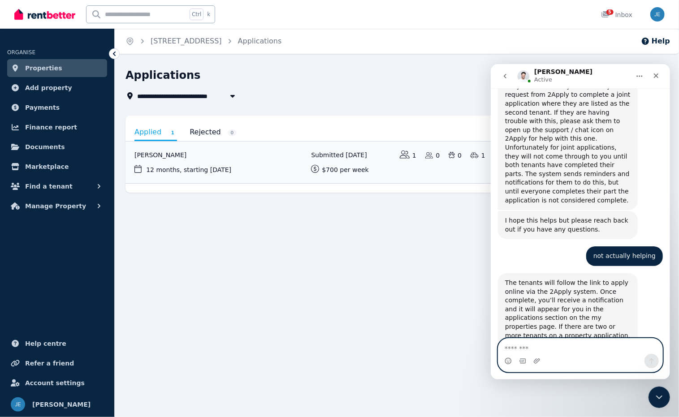
click at [543, 345] on textarea "Message…" at bounding box center [580, 345] width 165 height 15
type textarea "*"
click at [550, 346] on textarea "Message…" at bounding box center [580, 345] width 165 height 15
click at [567, 349] on textarea "**********" at bounding box center [580, 345] width 165 height 15
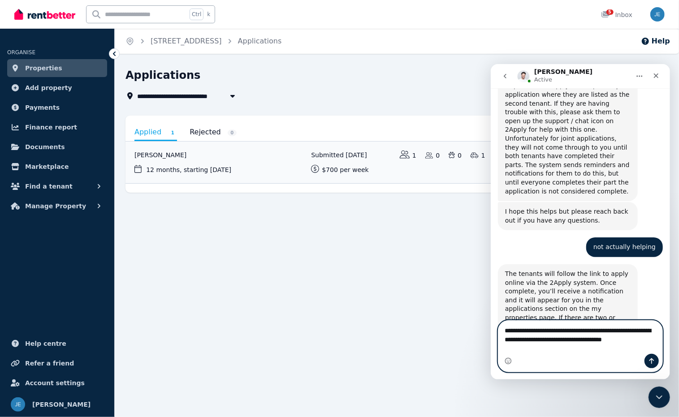
type textarea "**********"
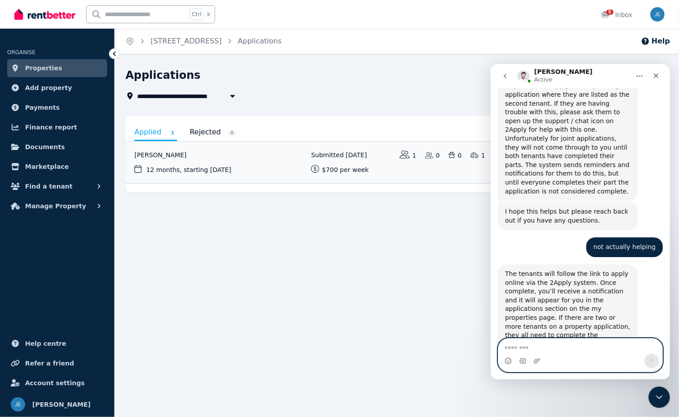
scroll to position [2088, 0]
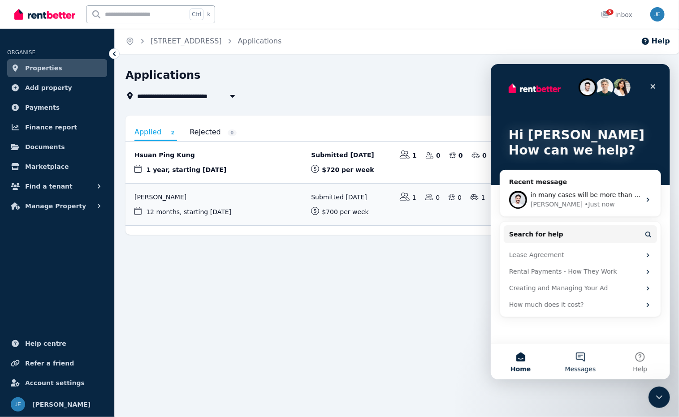
click at [579, 360] on button "Messages" at bounding box center [580, 361] width 60 height 36
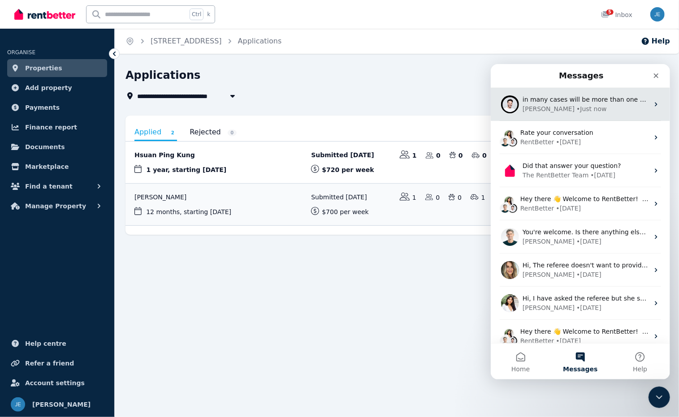
click at [607, 108] on div "Earl • Just now" at bounding box center [585, 108] width 126 height 9
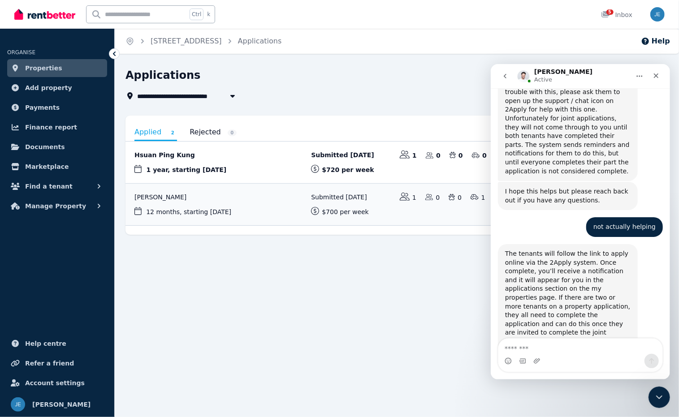
scroll to position [2079, 0]
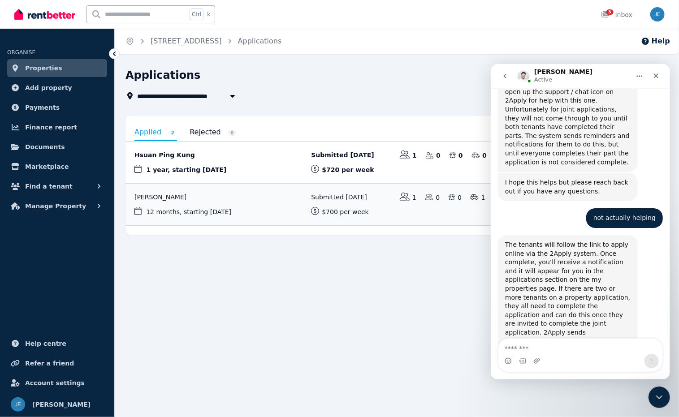
click at [548, 347] on textarea "Message…" at bounding box center [580, 345] width 164 height 15
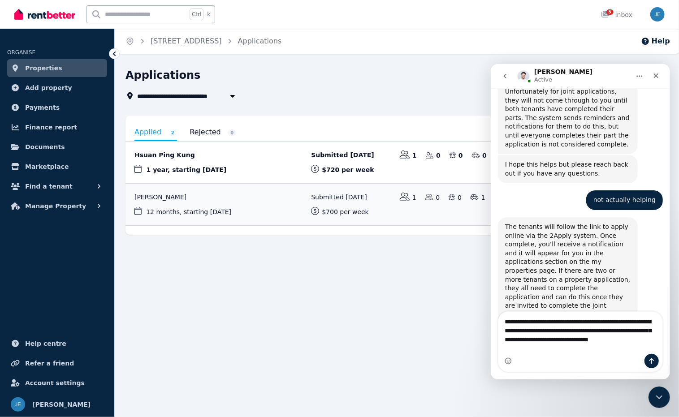
scroll to position [2106, 0]
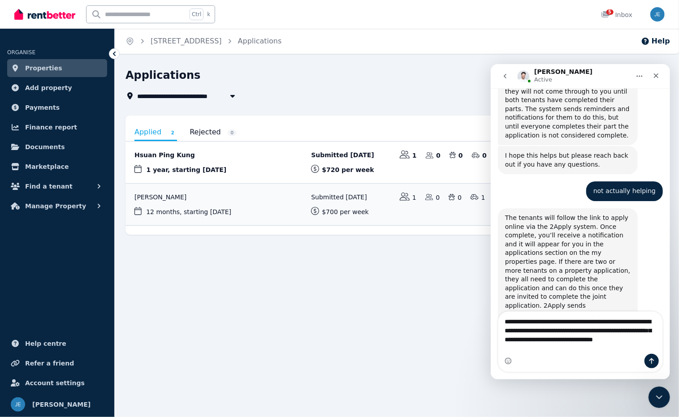
type textarea "**********"
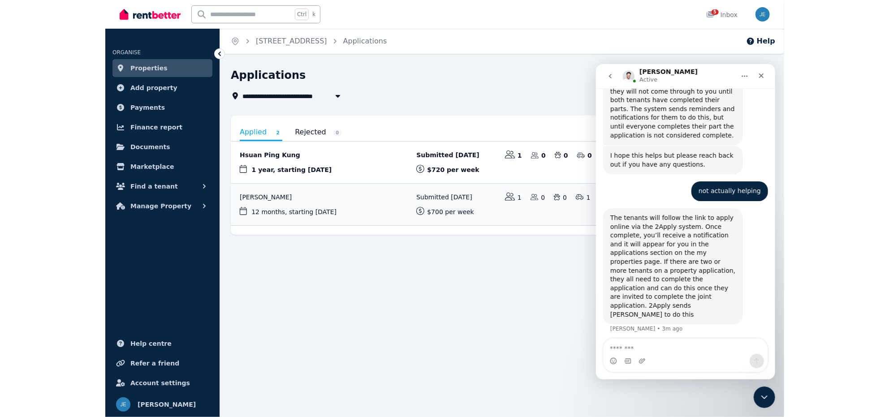
scroll to position [2126, 0]
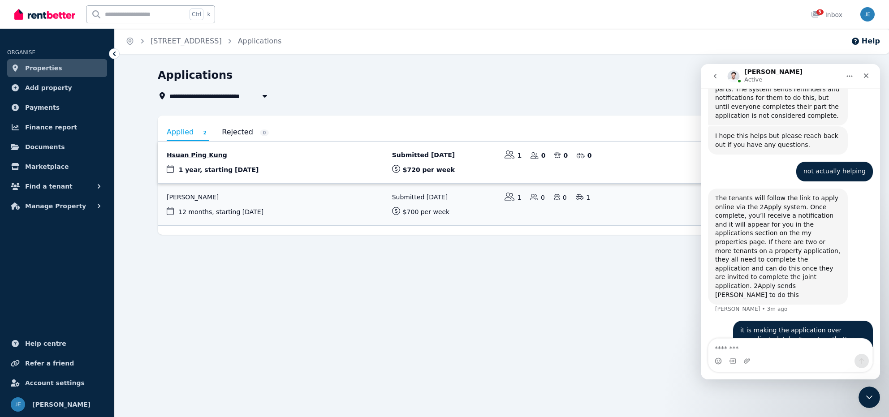
click at [265, 161] on link "View application: Hsuan Ping Kung" at bounding box center [502, 163] width 689 height 42
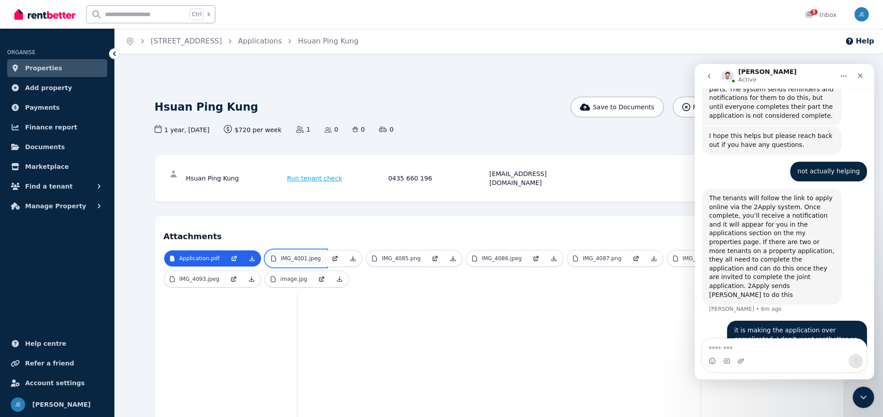
click at [306, 251] on link "IMG_4001.jpeg" at bounding box center [295, 259] width 61 height 16
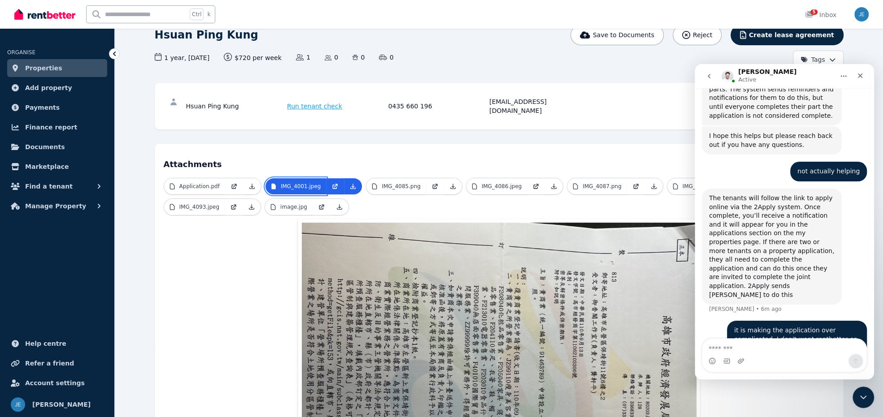
scroll to position [134, 0]
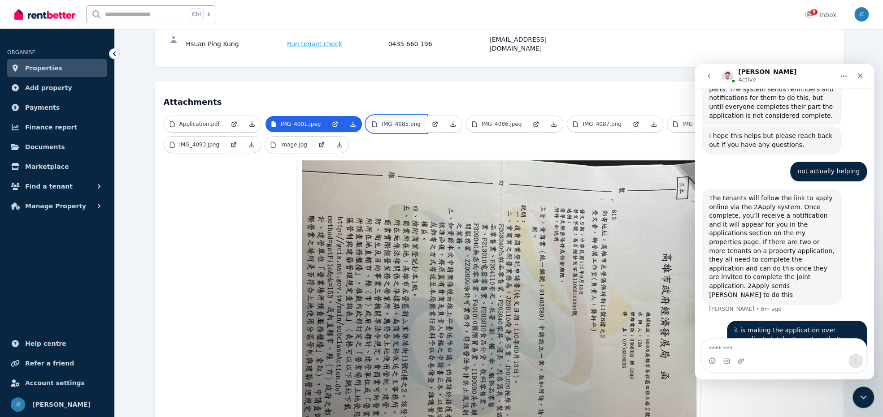
click at [394, 121] on p "IMG_4085.png" at bounding box center [401, 124] width 39 height 7
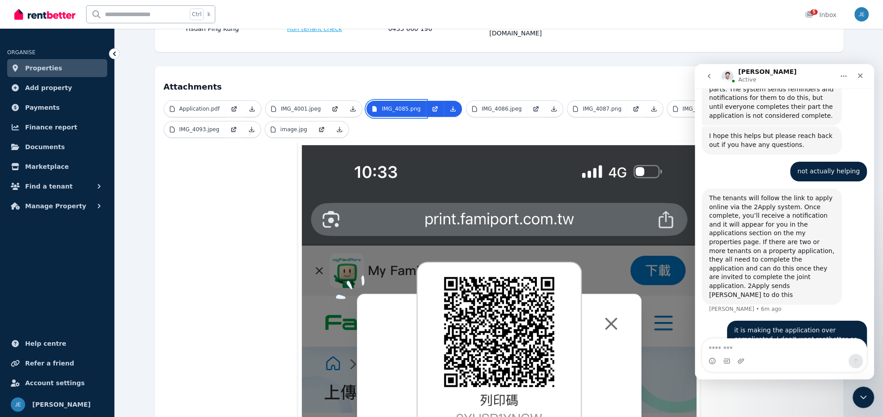
scroll to position [45, 0]
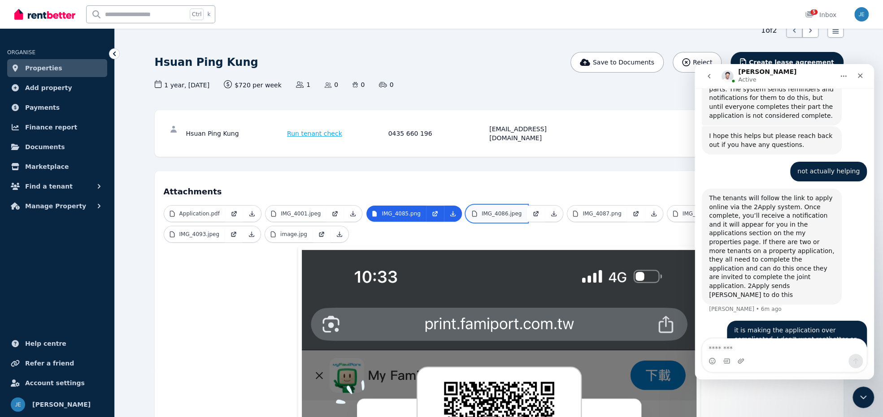
click at [489, 210] on p "IMG_4086.jpeg" at bounding box center [501, 213] width 40 height 7
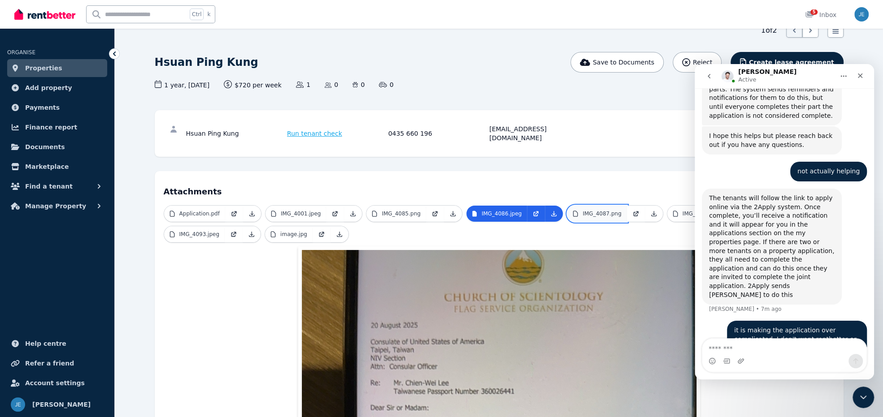
click at [583, 210] on p "IMG_4087.png" at bounding box center [601, 213] width 39 height 7
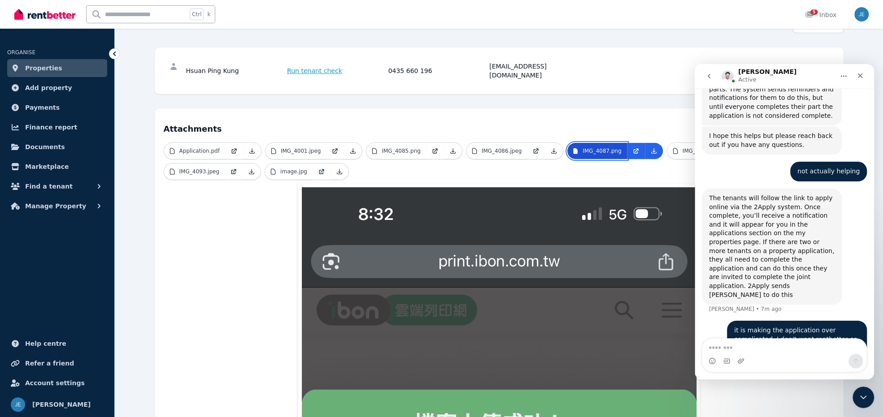
scroll to position [65, 0]
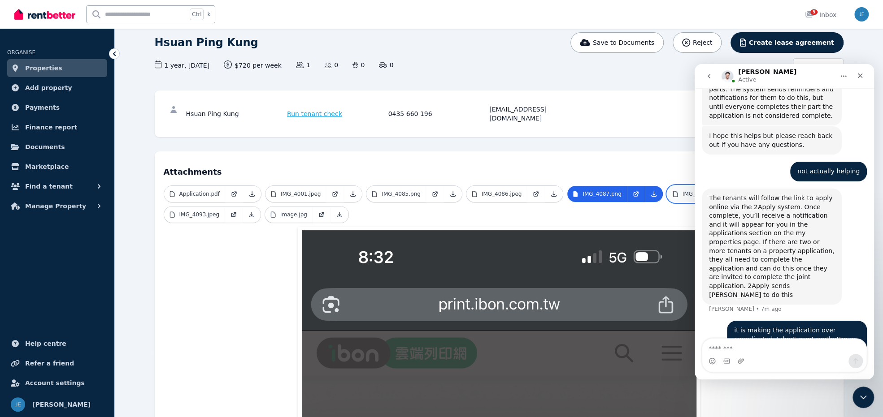
click at [679, 191] on p "IMG_4088.jpeg" at bounding box center [702, 194] width 40 height 7
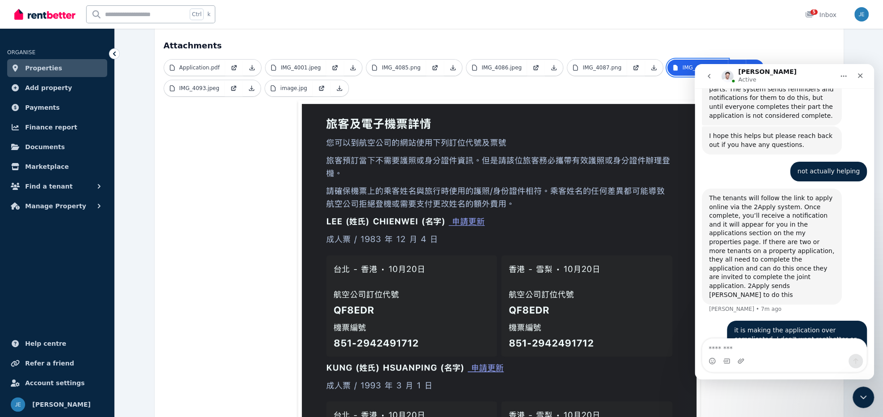
scroll to position [179, 0]
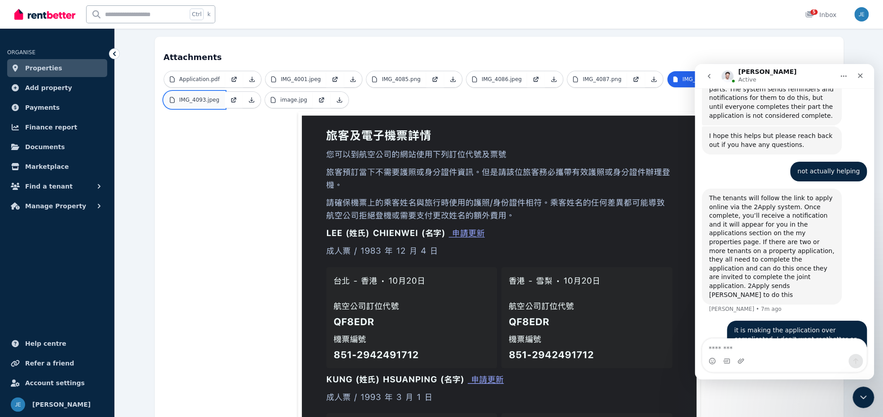
click at [205, 96] on p "IMG_4093.jpeg" at bounding box center [199, 99] width 40 height 7
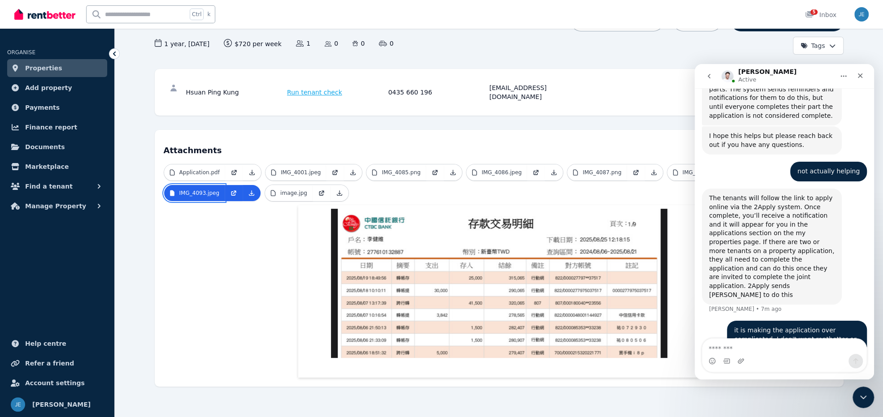
scroll to position [76, 0]
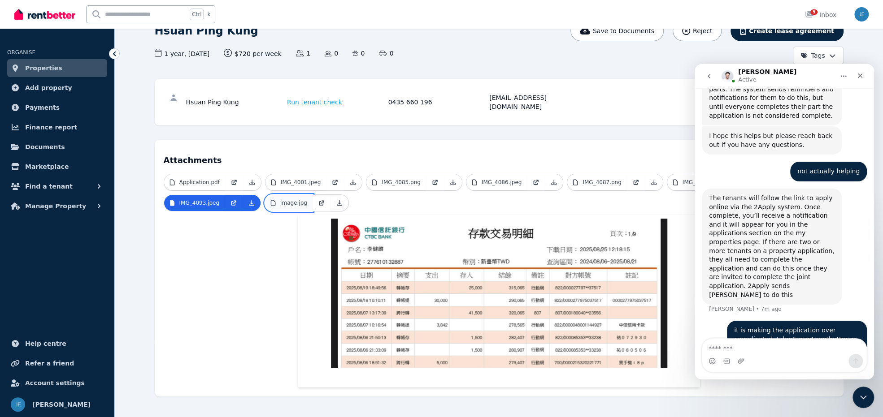
click at [286, 199] on p "image.jpg" at bounding box center [293, 202] width 27 height 7
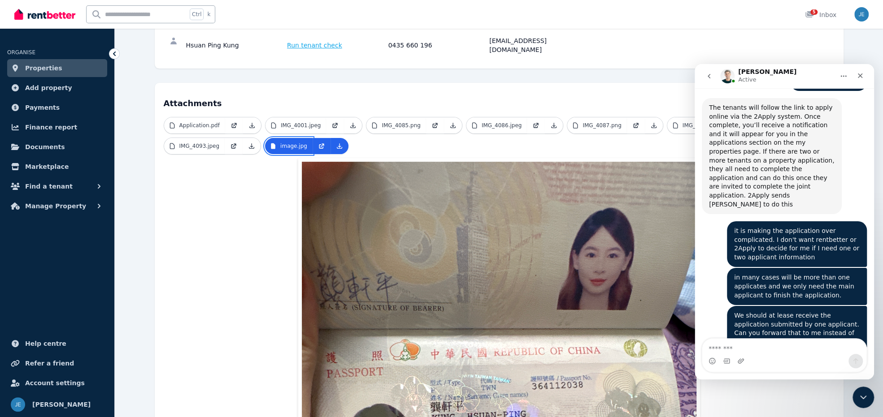
scroll to position [134, 0]
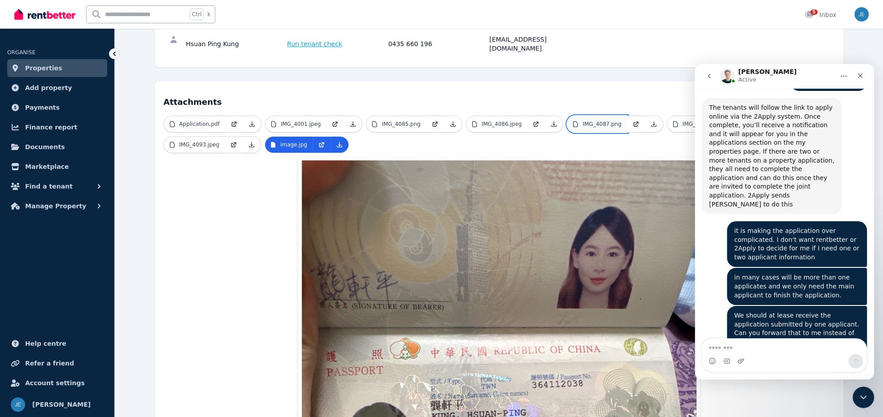
click at [582, 121] on p "IMG_4087.png" at bounding box center [601, 124] width 39 height 7
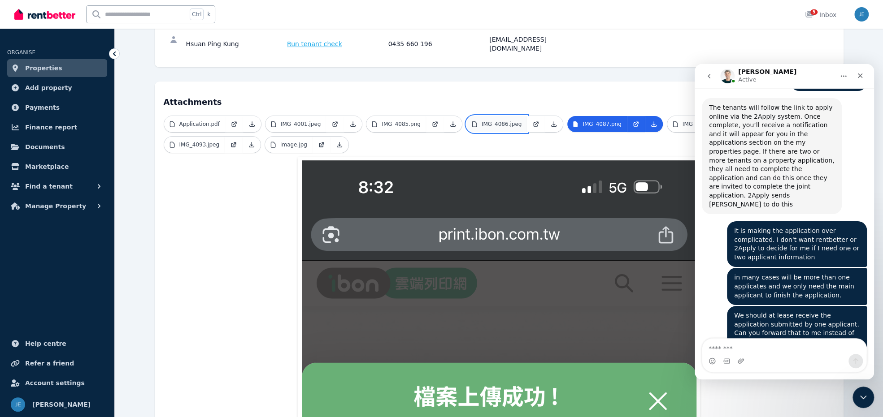
click at [484, 121] on p "IMG_4086.jpeg" at bounding box center [501, 124] width 40 height 7
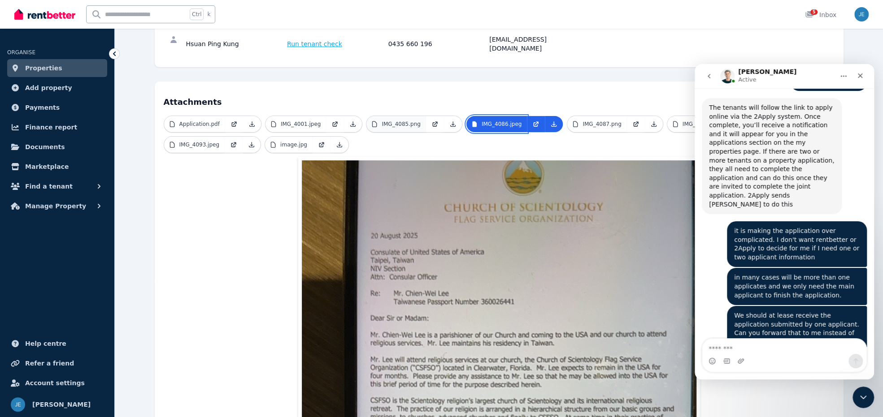
scroll to position [2272, 0]
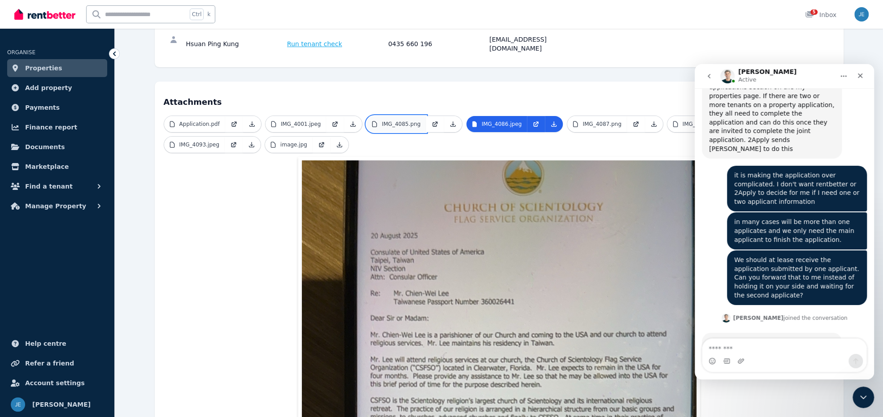
click at [401, 121] on p "IMG_4085.png" at bounding box center [401, 124] width 39 height 7
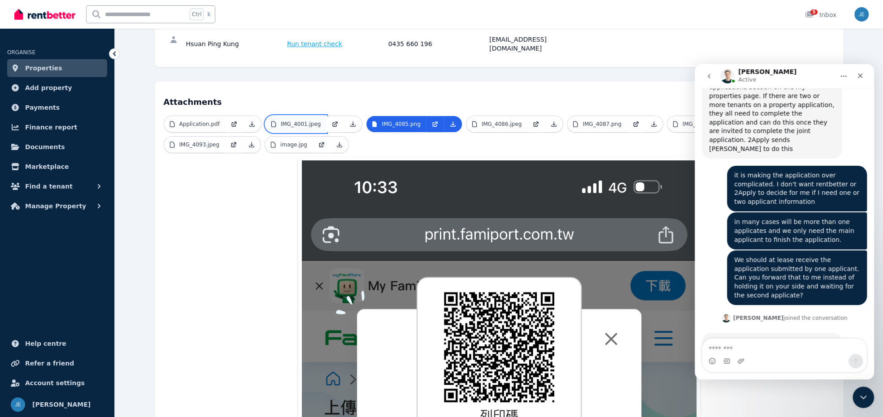
click at [289, 116] on link "IMG_4001.jpeg" at bounding box center [295, 124] width 61 height 16
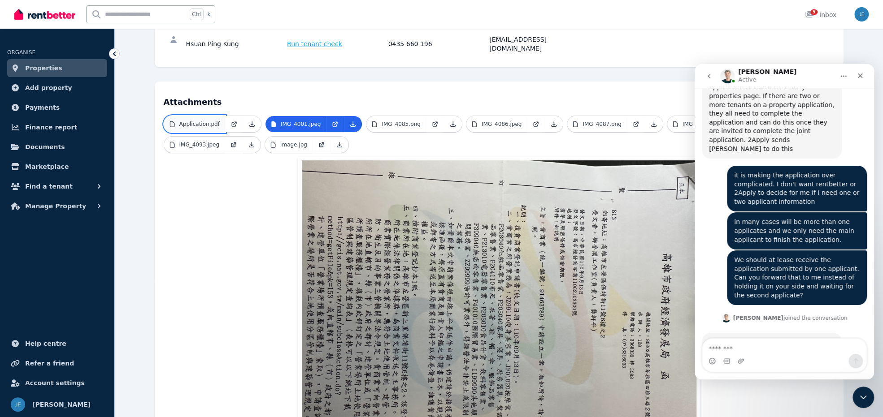
click at [187, 116] on link "Application.pdf" at bounding box center [194, 124] width 61 height 16
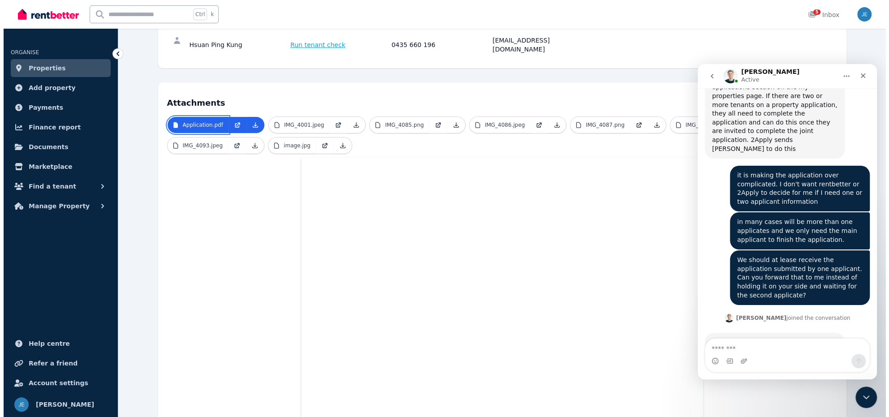
scroll to position [0, 0]
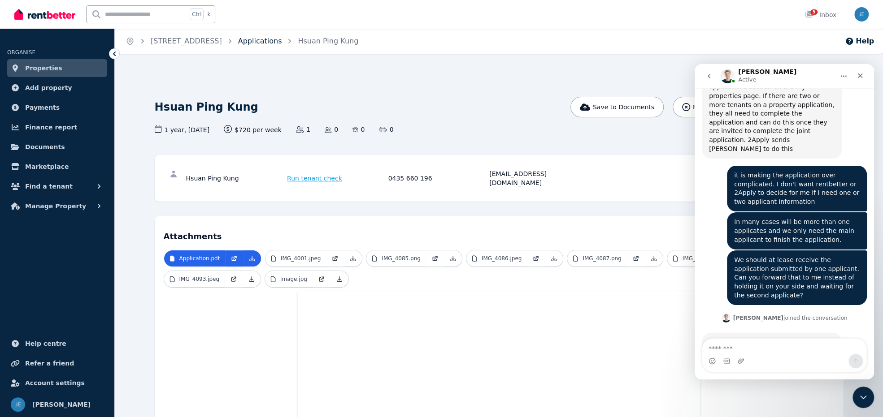
click at [282, 43] on link "Applications" at bounding box center [260, 41] width 44 height 9
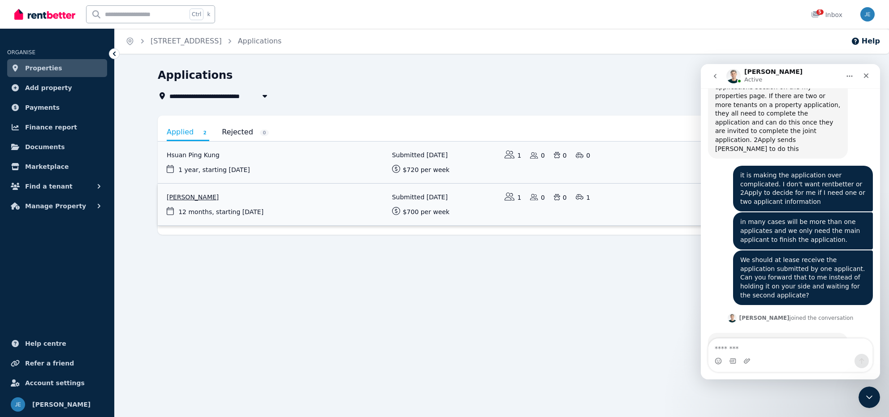
click at [299, 206] on link "View application: Tony Zhou" at bounding box center [502, 205] width 689 height 42
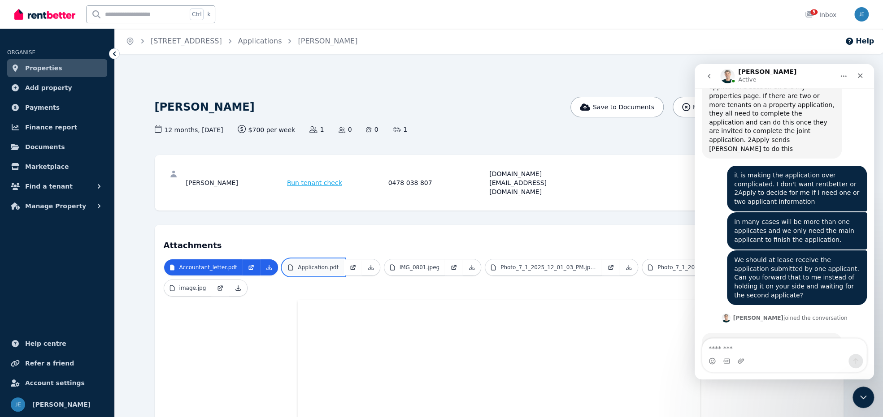
click at [324, 264] on p "Application.pdf" at bounding box center [318, 267] width 40 height 7
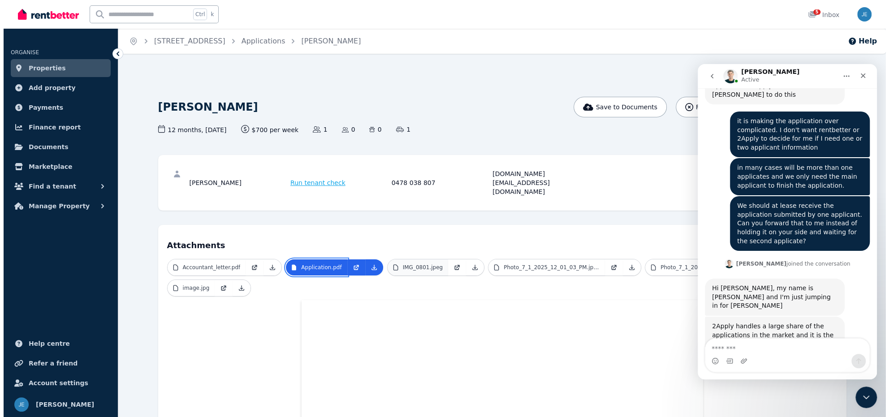
scroll to position [2328, 0]
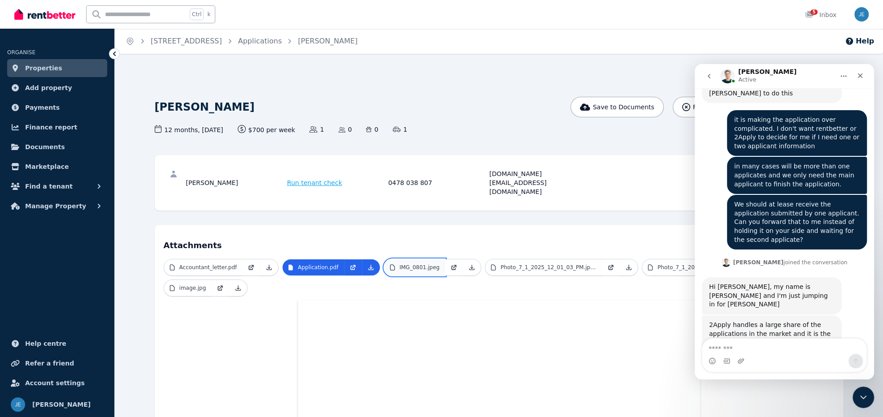
click at [409, 264] on p "IMG_0801.jpeg" at bounding box center [419, 267] width 40 height 7
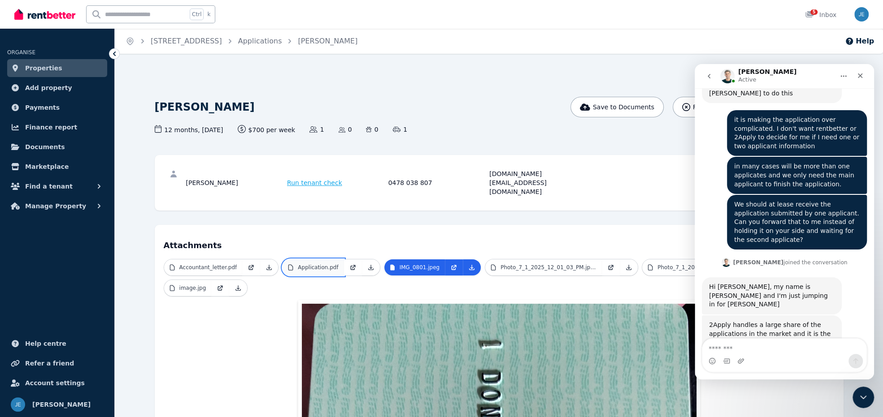
click at [314, 264] on p "Application.pdf" at bounding box center [318, 267] width 40 height 7
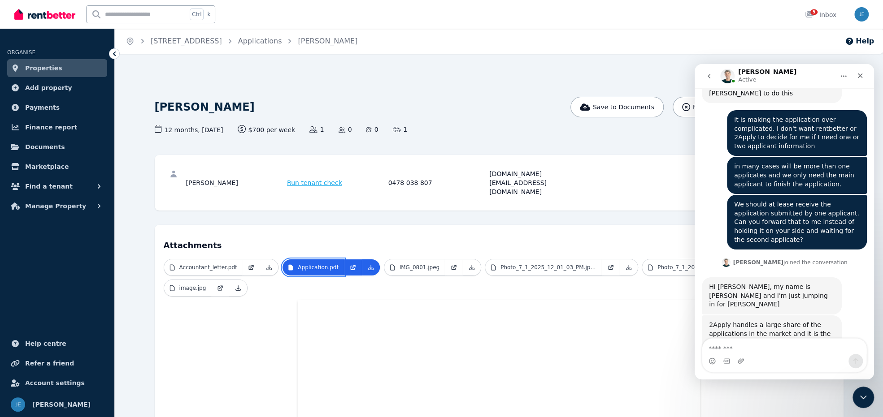
scroll to position [2375, 0]
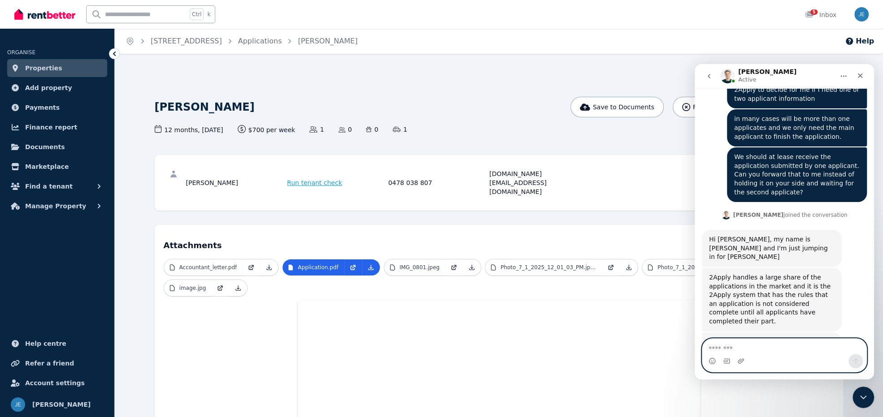
click at [679, 345] on textarea "Message…" at bounding box center [784, 346] width 165 height 15
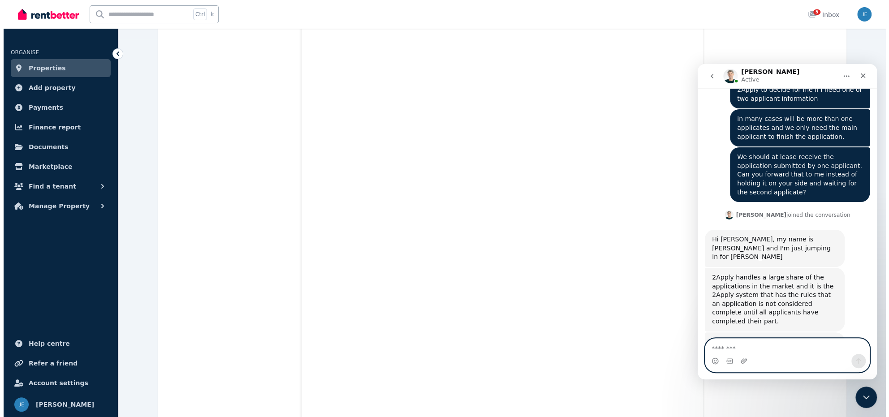
scroll to position [0, 0]
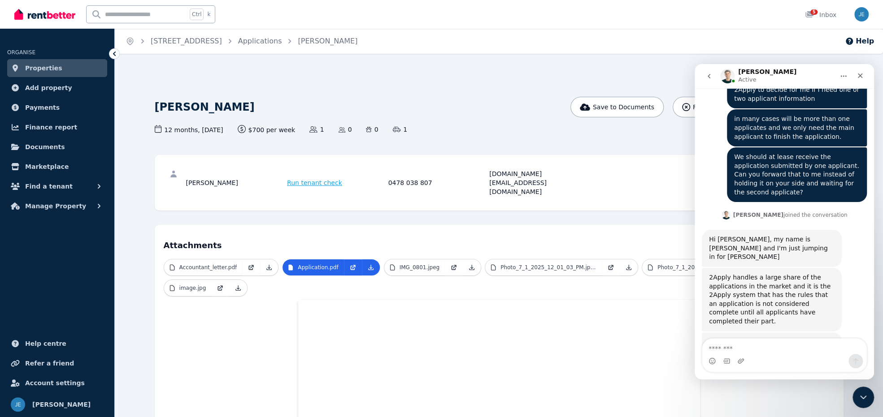
click at [282, 46] on span "Applications" at bounding box center [260, 41] width 44 height 11
click at [282, 41] on link "Applications" at bounding box center [260, 41] width 44 height 9
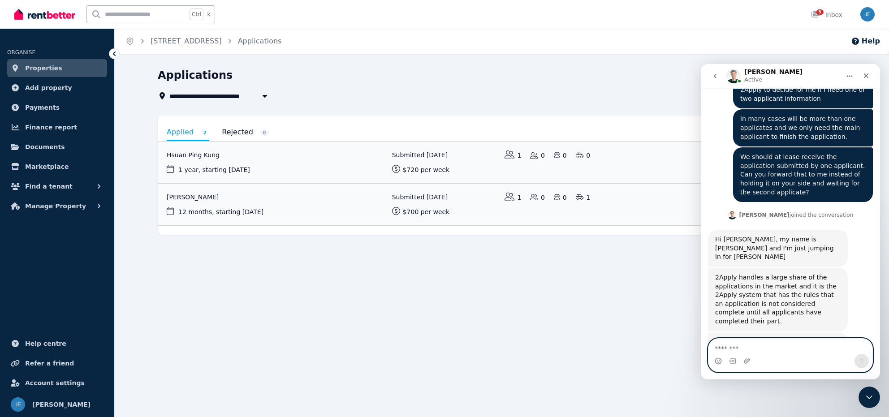
click at [679, 348] on textarea "Message…" at bounding box center [791, 346] width 165 height 15
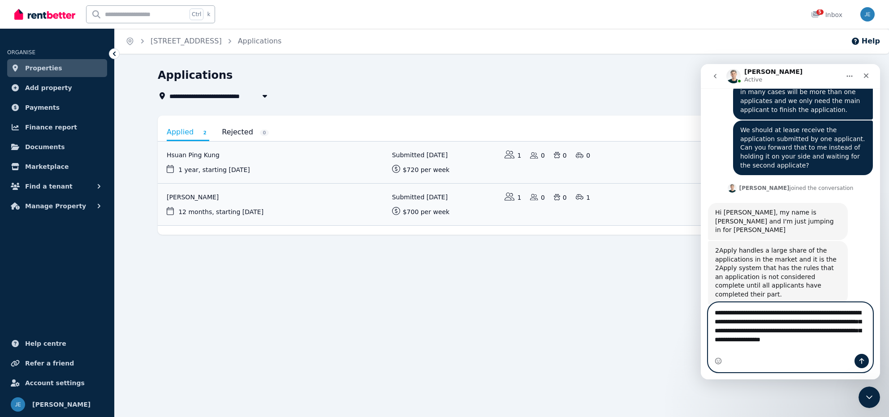
scroll to position [2411, 0]
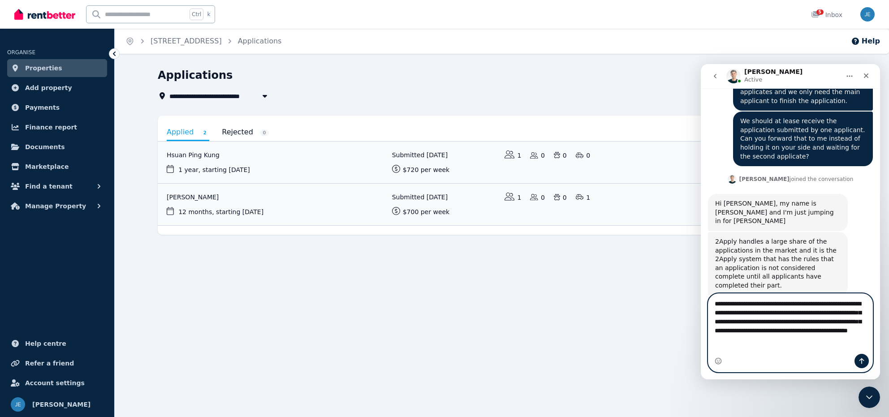
drag, startPoint x: 771, startPoint y: 340, endPoint x: 746, endPoint y: 342, distance: 24.7
click at [679, 342] on textarea "**********" at bounding box center [791, 319] width 165 height 51
click at [679, 345] on textarea "**********" at bounding box center [791, 319] width 165 height 51
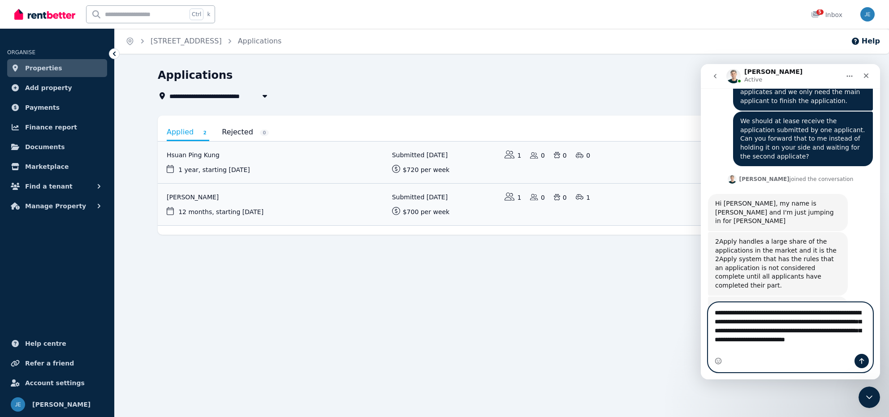
type textarea "**********"
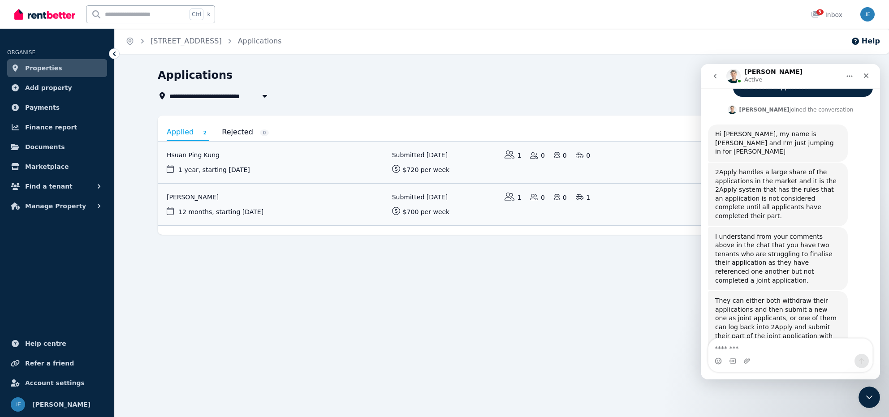
scroll to position [2525, 0]
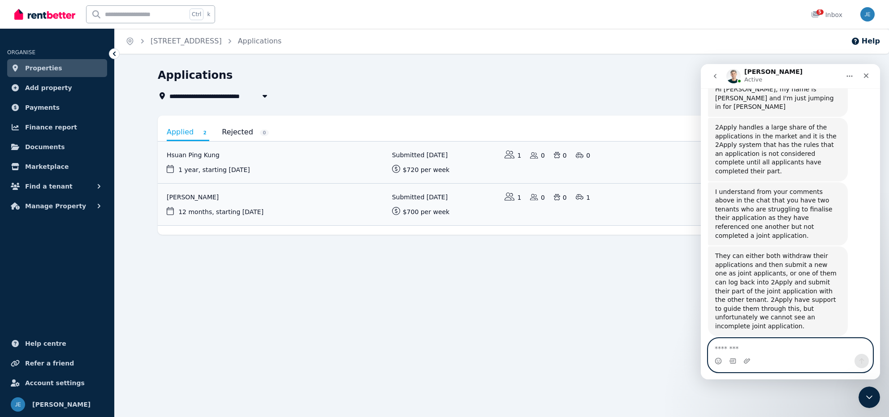
click at [679, 352] on textarea "Message…" at bounding box center [791, 346] width 165 height 15
click at [679, 75] on icon "Home" at bounding box center [849, 76] width 7 height 7
click at [679, 345] on textarea "Message…" at bounding box center [791, 346] width 165 height 15
type textarea "*"
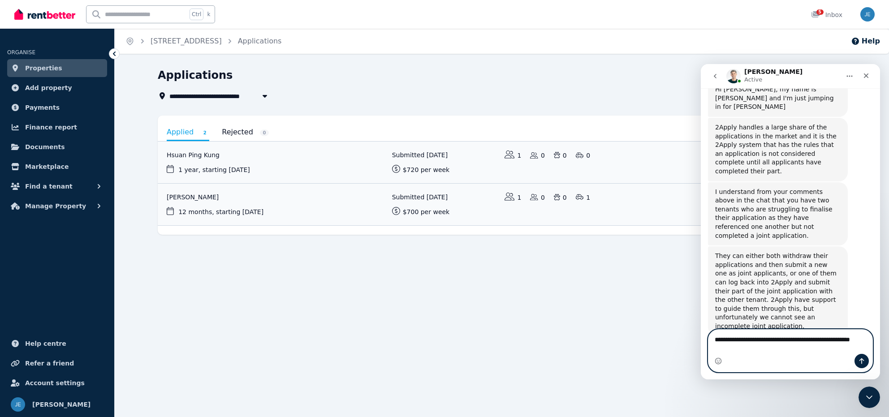
scroll to position [2534, 0]
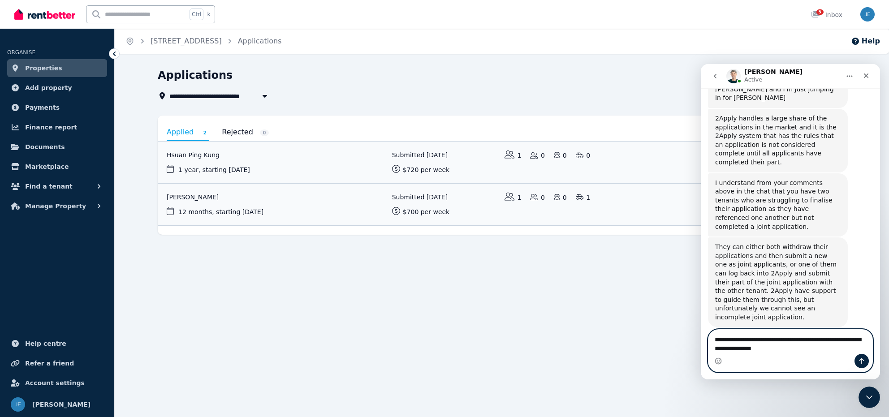
type textarea "**********"
drag, startPoint x: 735, startPoint y: 343, endPoint x: 702, endPoint y: 336, distance: 34.0
click at [679, 336] on div "**********" at bounding box center [790, 351] width 179 height 43
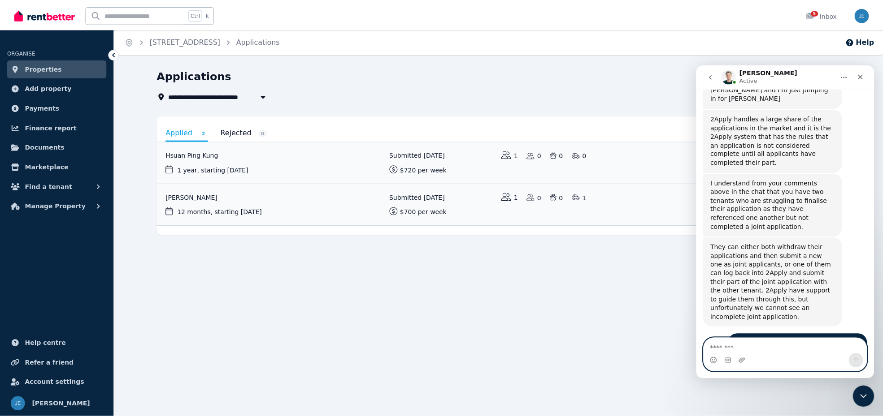
scroll to position [2525, 0]
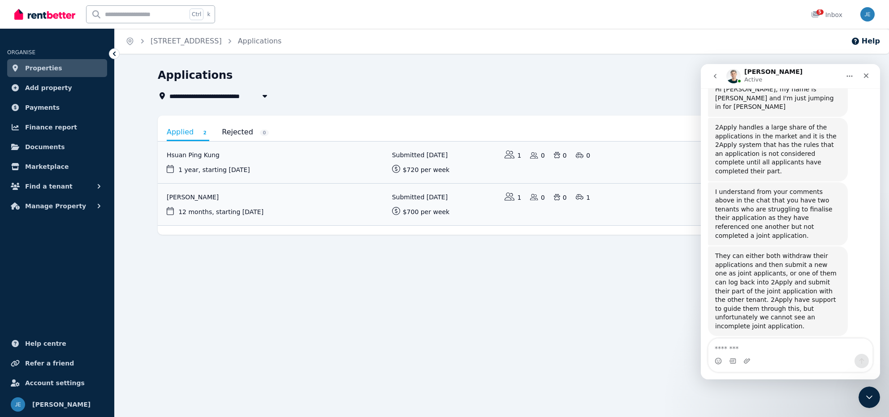
drag, startPoint x: 627, startPoint y: 315, endPoint x: 625, endPoint y: 293, distance: 22.0
click at [629, 314] on div "**********" at bounding box center [444, 208] width 889 height 417
click at [178, 43] on link "[STREET_ADDRESS]" at bounding box center [186, 41] width 71 height 9
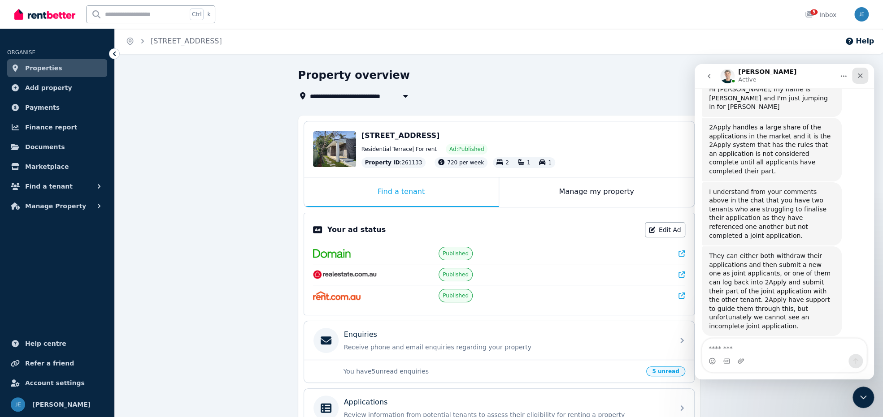
click at [679, 77] on icon "Close" at bounding box center [860, 76] width 5 height 5
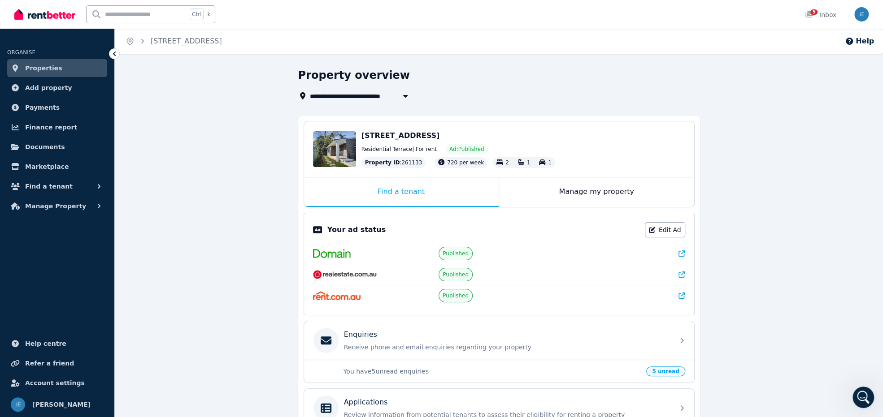
scroll to position [2525, 0]
click at [679, 215] on div "**********" at bounding box center [499, 312] width 768 height 489
click at [573, 195] on div "Manage my property" at bounding box center [596, 193] width 195 height 30
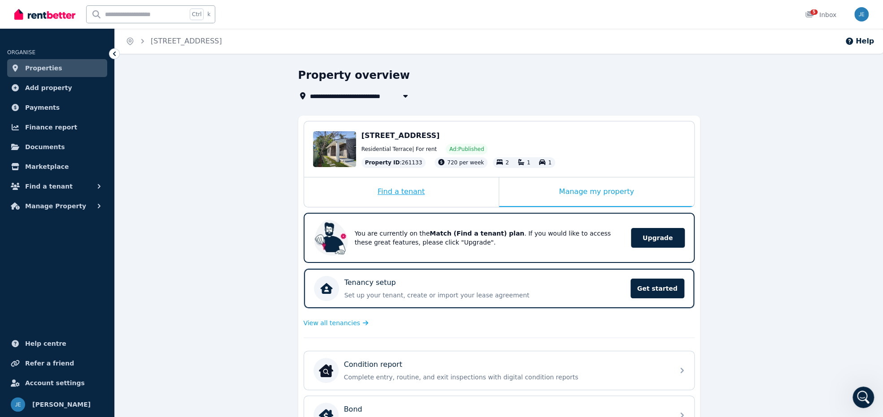
click at [424, 192] on div "Find a tenant" at bounding box center [401, 193] width 195 height 30
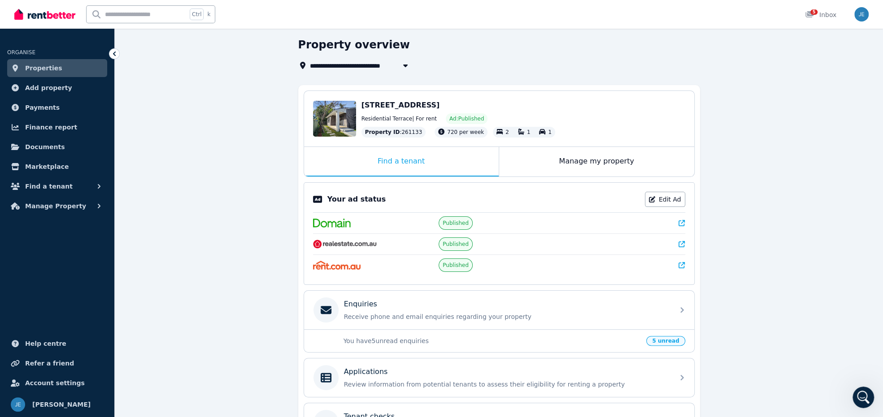
scroll to position [90, 0]
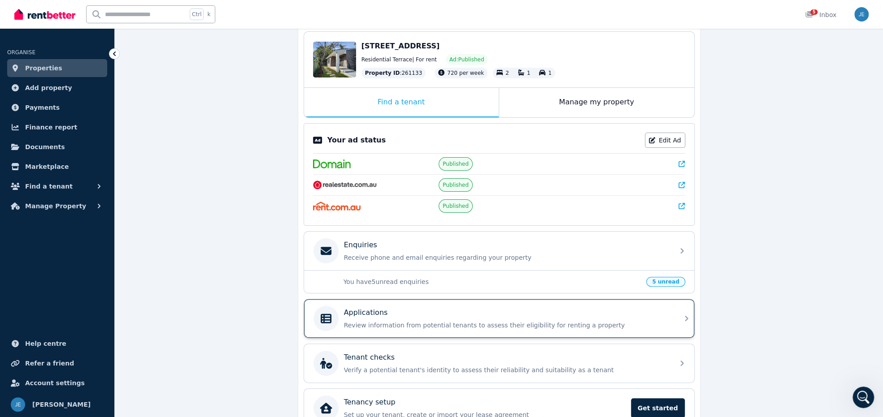
click at [367, 327] on div "Applications Review information from potential tenants to assess their eligibil…" at bounding box center [490, 318] width 355 height 25
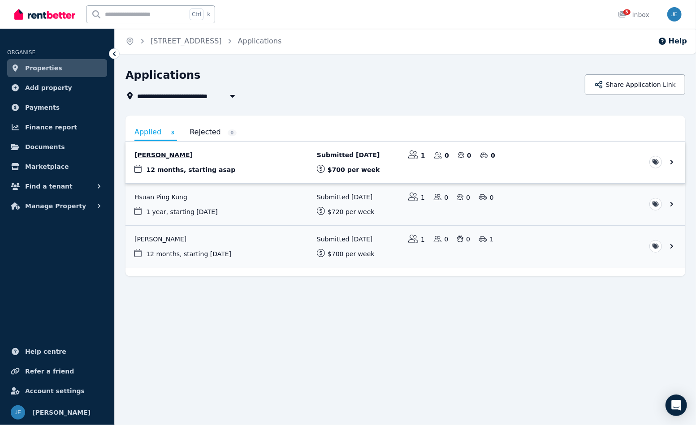
click at [270, 158] on link "View application: Jeffrey Zhang" at bounding box center [406, 163] width 560 height 42
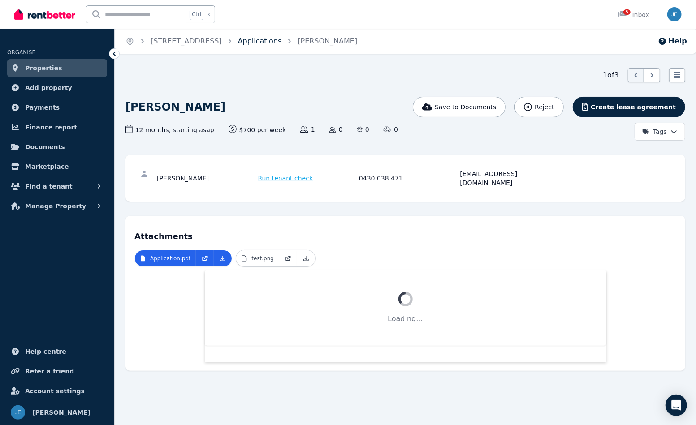
click at [282, 43] on link "Applications" at bounding box center [260, 41] width 44 height 9
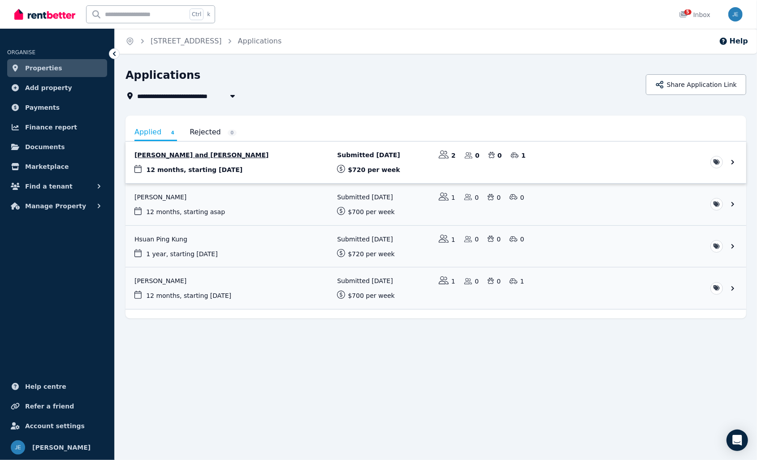
click at [251, 151] on link "View application: Lyndon Arthurson and Tingting Wang" at bounding box center [436, 163] width 621 height 42
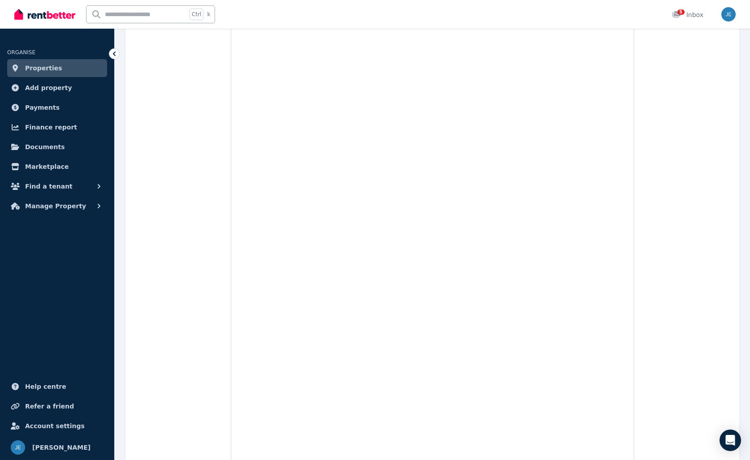
scroll to position [269, 0]
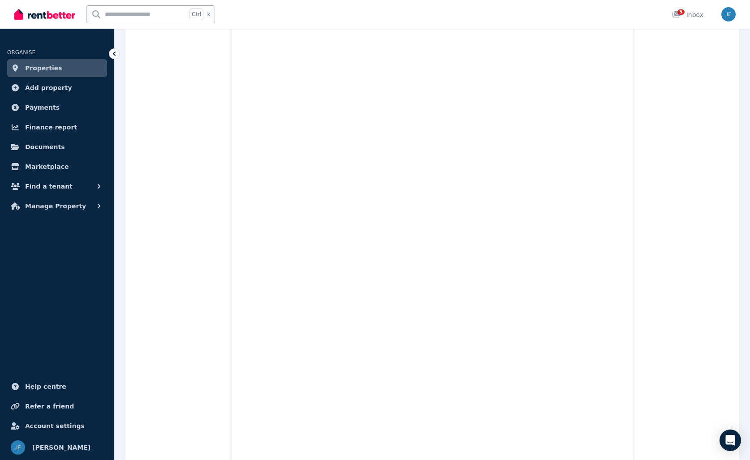
scroll to position [0, 0]
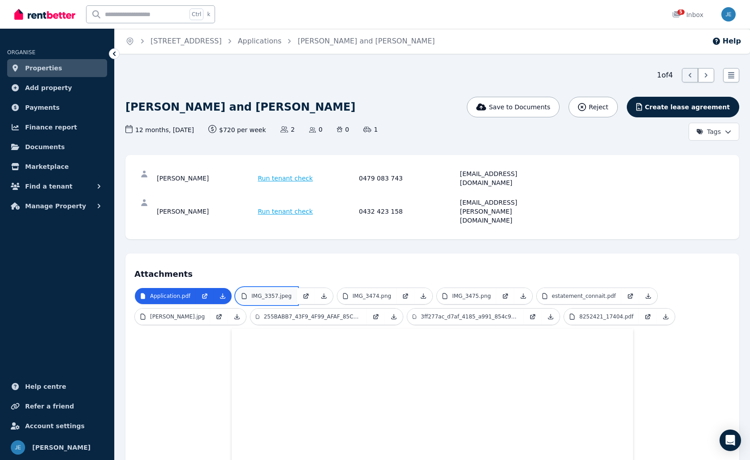
click at [265, 293] on p "IMG_3357.jpeg" at bounding box center [271, 296] width 40 height 7
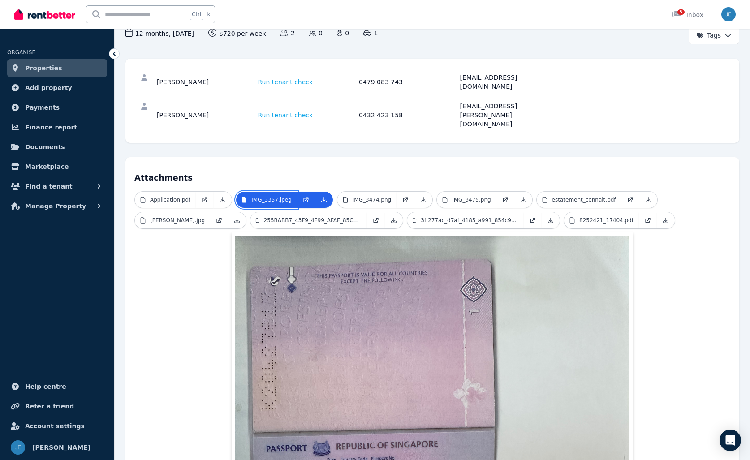
scroll to position [90, 0]
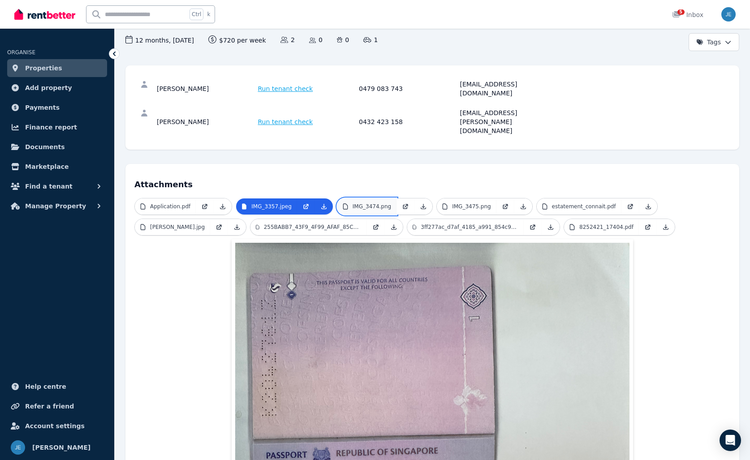
click at [359, 199] on link "IMG_3474.png" at bounding box center [367, 207] width 59 height 16
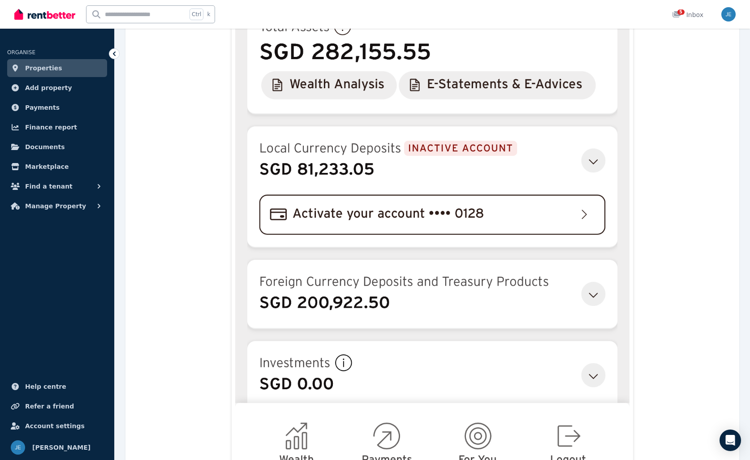
scroll to position [0, 0]
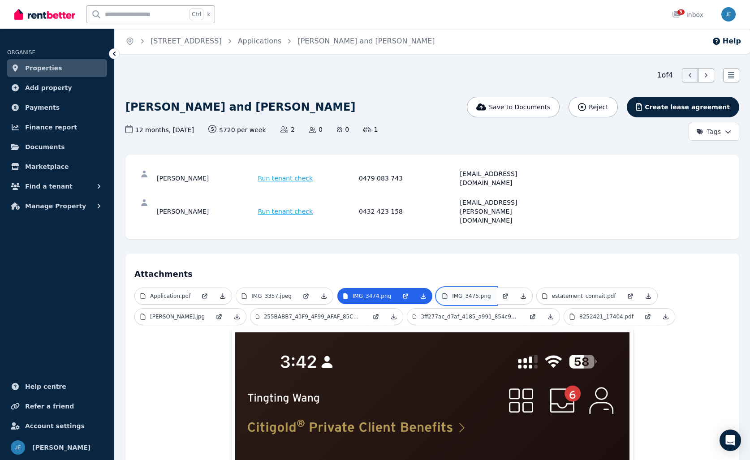
click at [458, 293] on p "IMG_3475.png" at bounding box center [471, 296] width 39 height 7
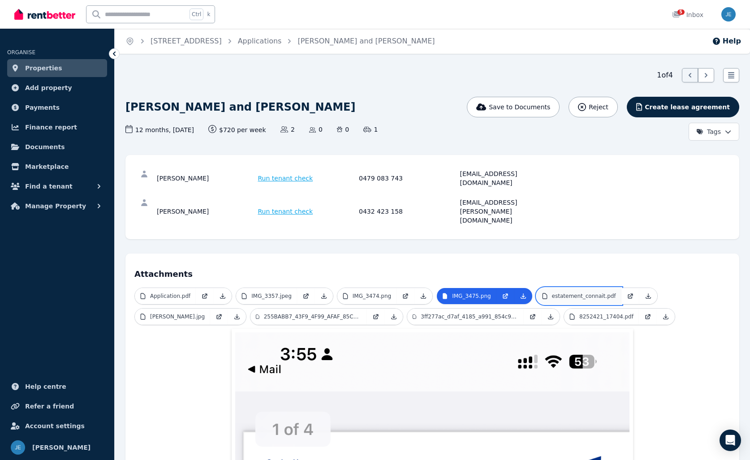
click at [561, 293] on p "estatement_connait.pdf" at bounding box center [584, 296] width 64 height 7
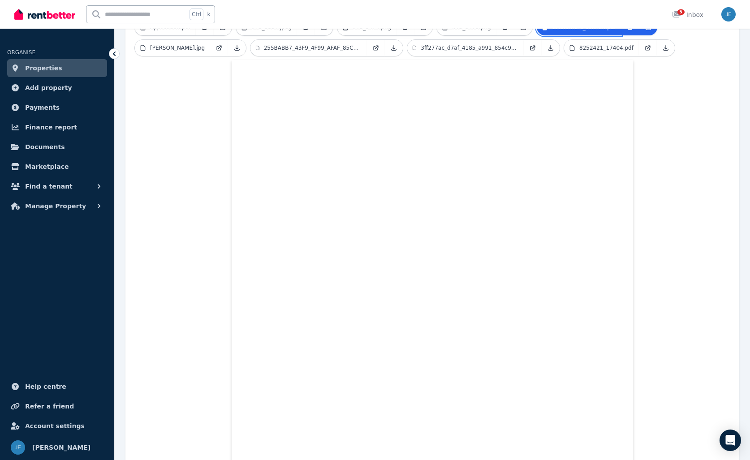
scroll to position [45, 0]
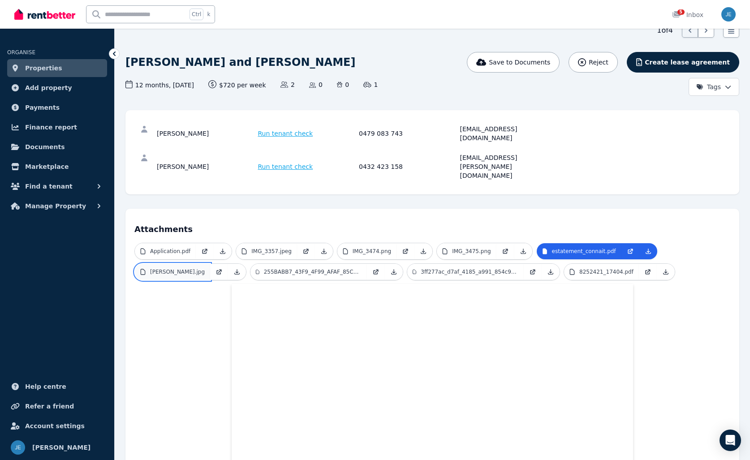
click at [175, 269] on p "[PERSON_NAME].jpg" at bounding box center [177, 272] width 55 height 7
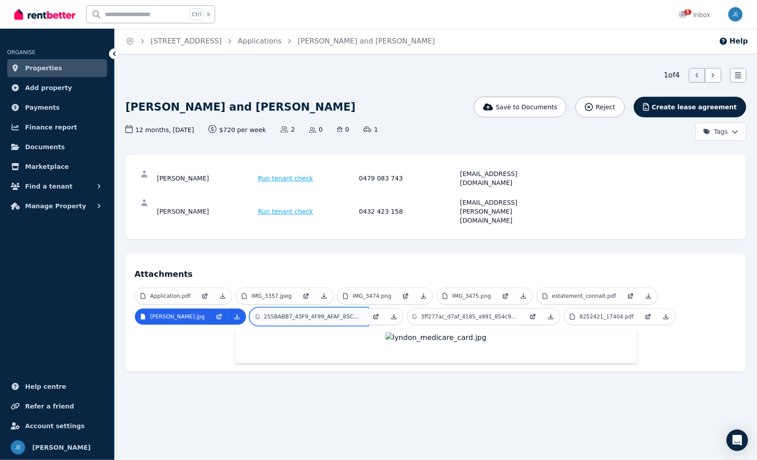
click at [301, 309] on link "255BABB7_43F9_4F99_AFAF_85CA06C01E9E.jpeg" at bounding box center [309, 317] width 117 height 16
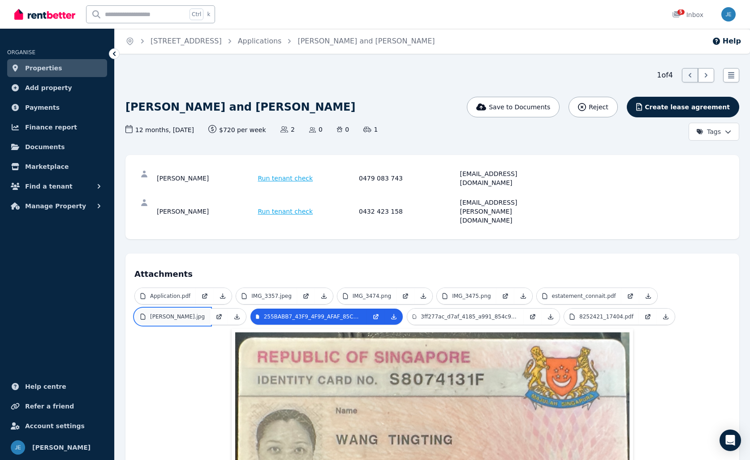
click at [187, 313] on p "[PERSON_NAME].jpg" at bounding box center [177, 316] width 55 height 7
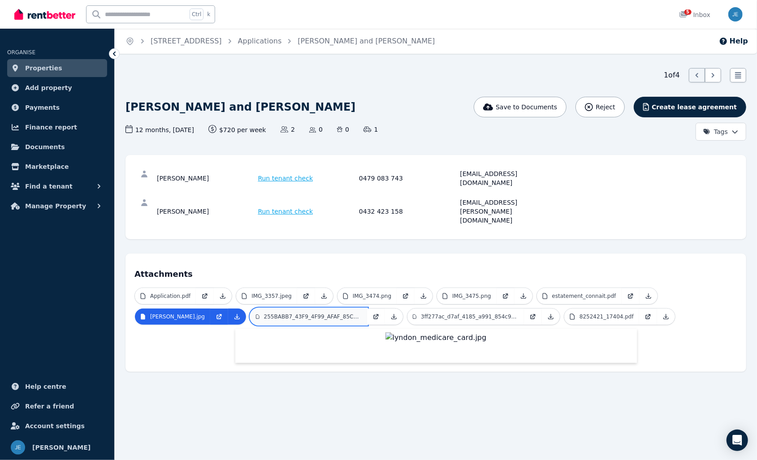
click at [294, 313] on p "255BABB7_43F9_4F99_AFAF_85CA06C01E9E.jpeg" at bounding box center [313, 316] width 98 height 7
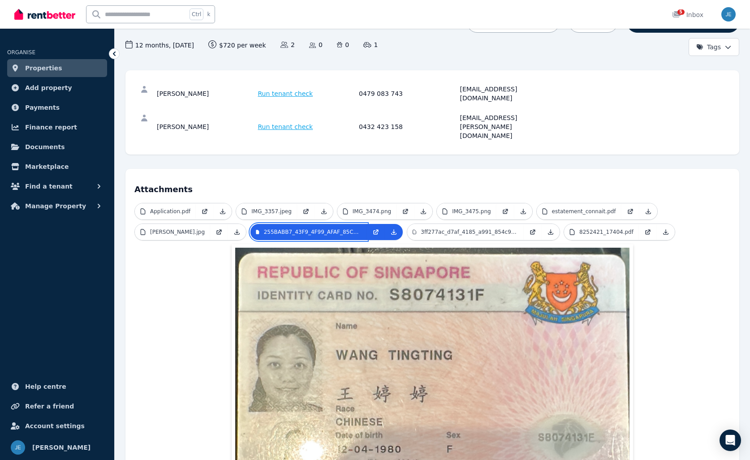
scroll to position [163, 0]
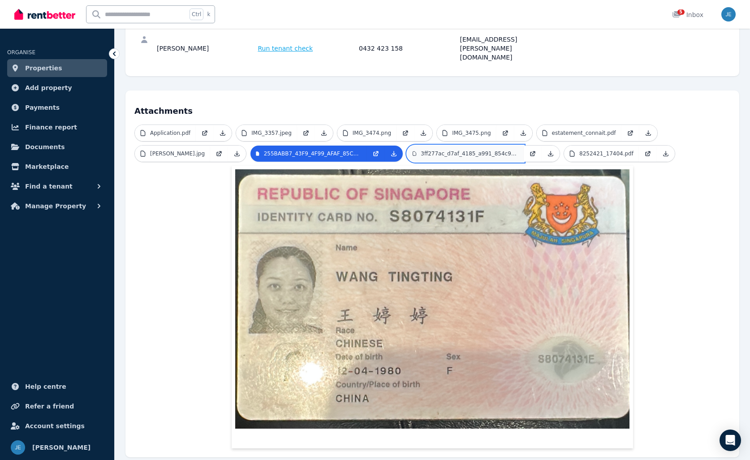
click at [478, 150] on p "3ff277ac_d7af_4185_a991_854c97551529.jpeg" at bounding box center [470, 153] width 98 height 7
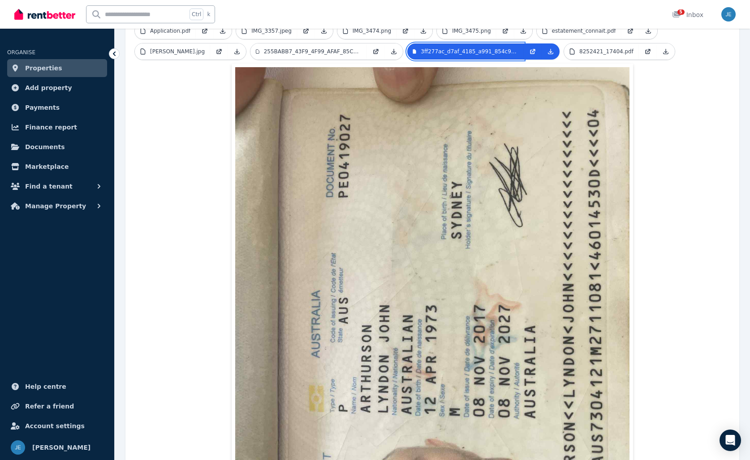
scroll to position [71, 0]
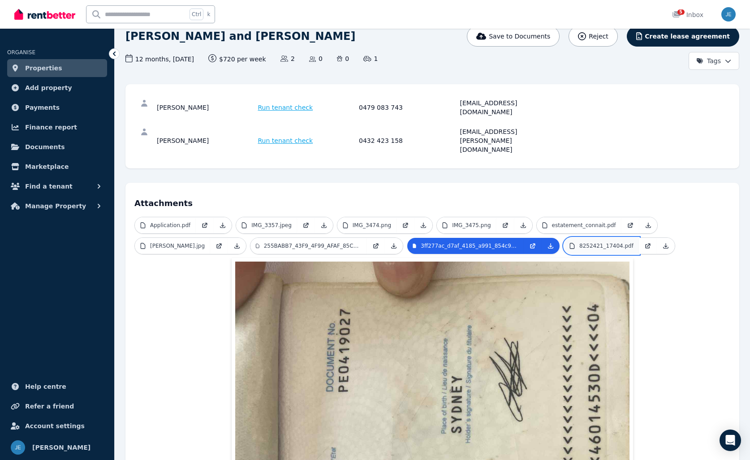
click at [608, 238] on link "8252421_17404.pdf" at bounding box center [601, 246] width 75 height 16
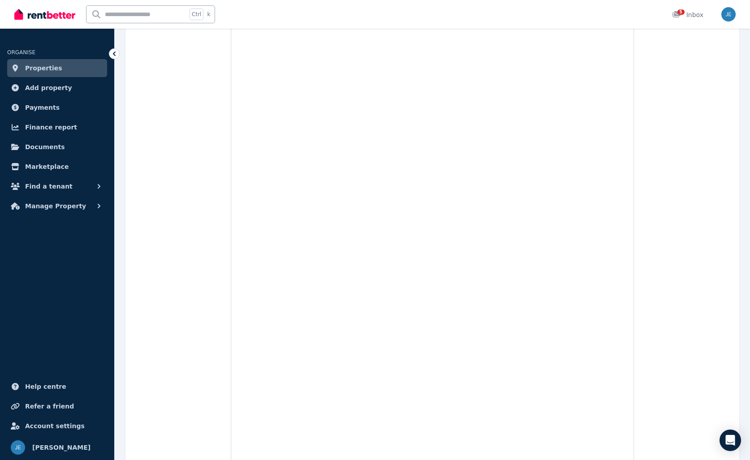
scroll to position [0, 0]
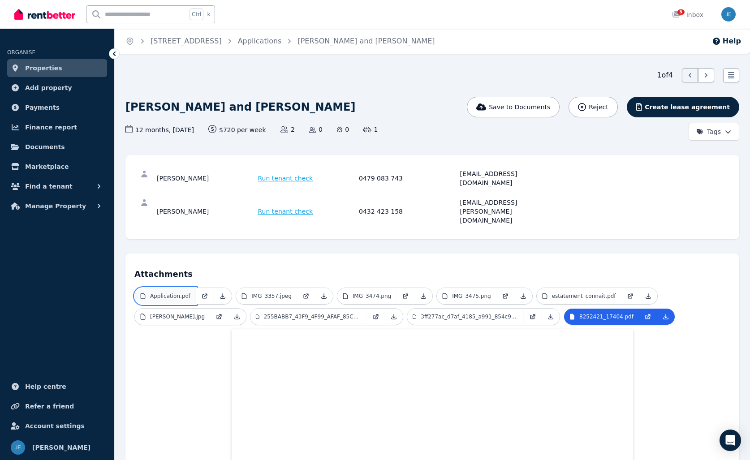
click at [159, 293] on p "Application.pdf" at bounding box center [170, 296] width 40 height 7
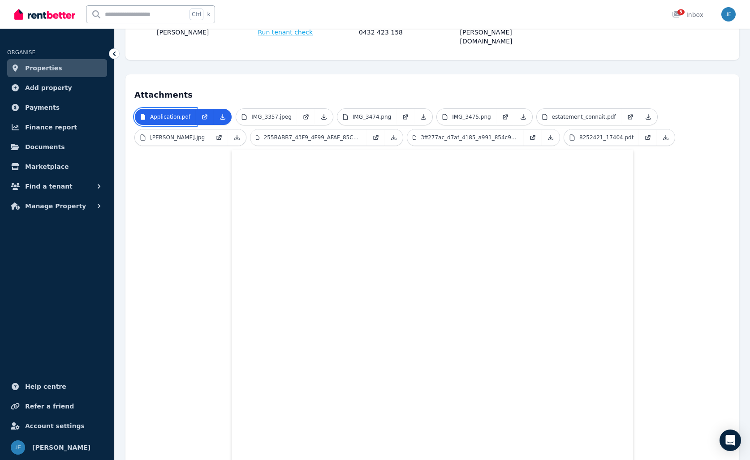
scroll to position [224, 0]
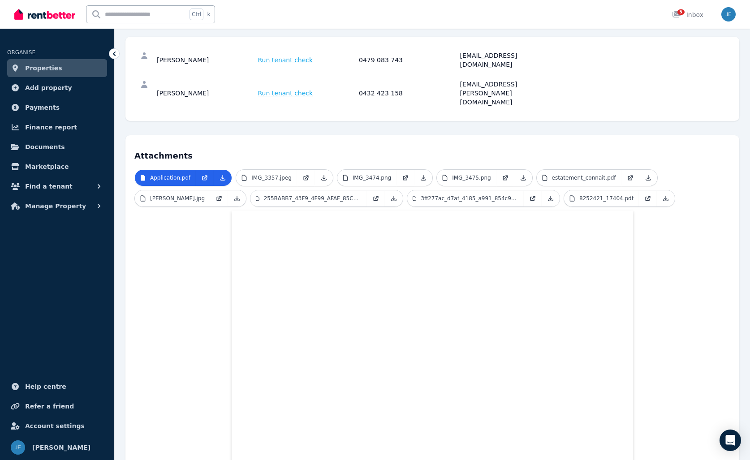
scroll to position [0, 0]
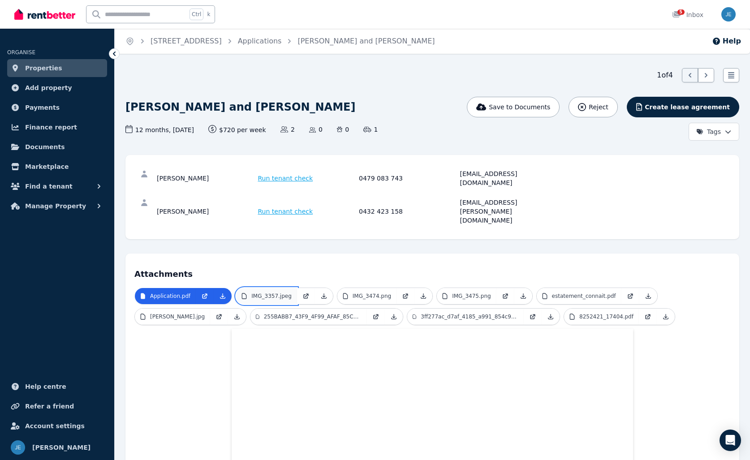
click at [265, 288] on link "IMG_3357.jpeg" at bounding box center [266, 296] width 61 height 16
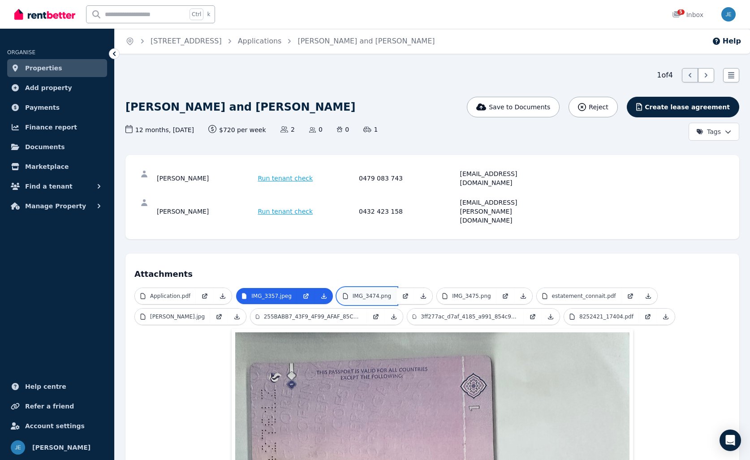
click at [359, 293] on p "IMG_3474.png" at bounding box center [372, 296] width 39 height 7
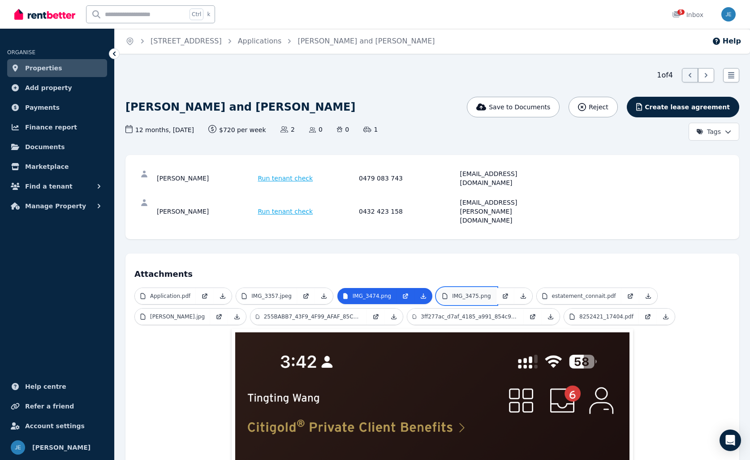
click at [461, 293] on p "IMG_3475.png" at bounding box center [471, 296] width 39 height 7
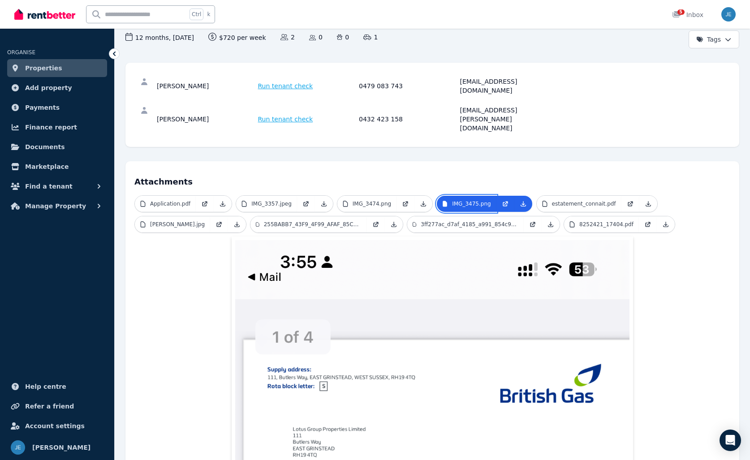
scroll to position [45, 0]
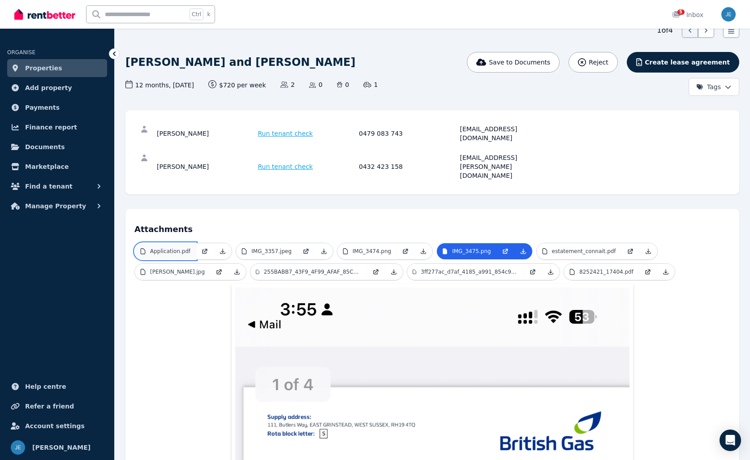
click at [165, 248] on p "Application.pdf" at bounding box center [170, 251] width 40 height 7
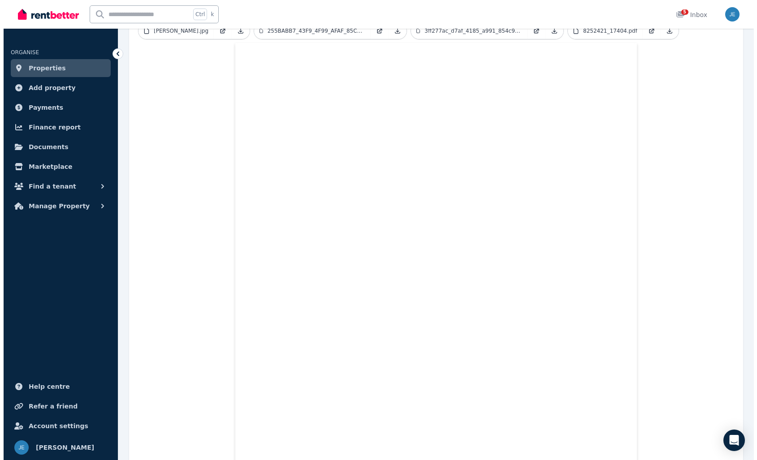
scroll to position [0, 0]
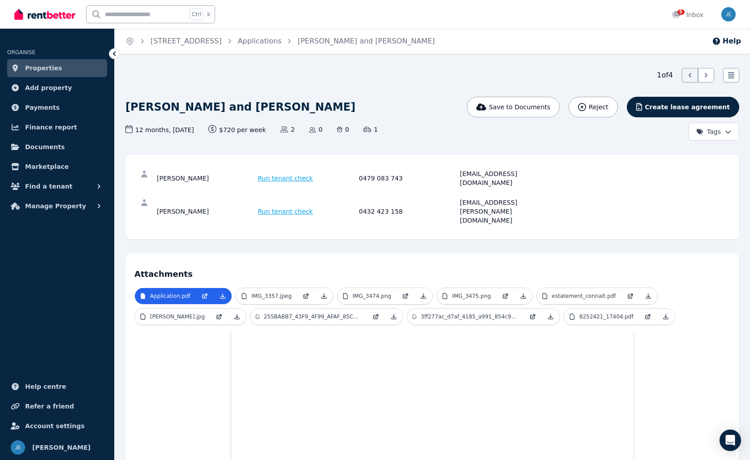
click at [59, 68] on link "Properties" at bounding box center [57, 68] width 100 height 18
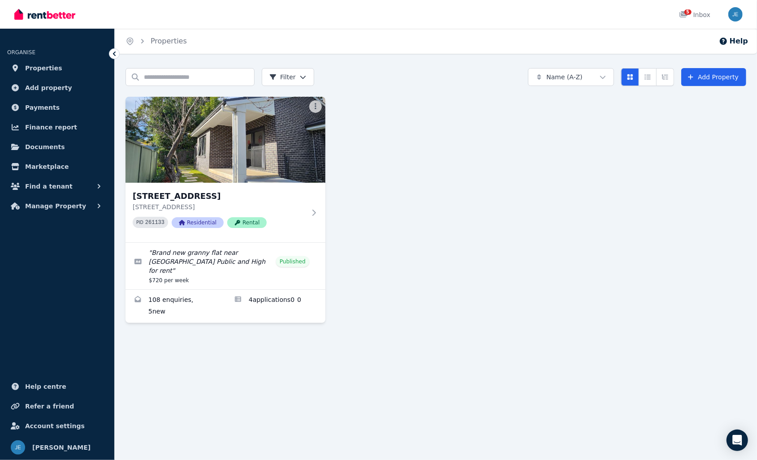
click at [404, 282] on div "[STREET_ADDRESS][GEOGRAPHIC_DATA] [STREET_ADDRESS] PID 261133 Residential Renta…" at bounding box center [436, 210] width 621 height 226
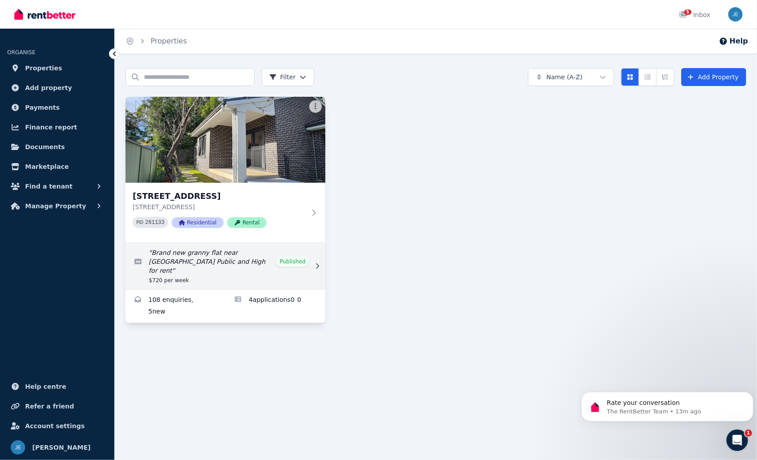
click at [210, 253] on link "Edit listing: Brand new granny flat near Chatswood Public and High for rent" at bounding box center [226, 266] width 200 height 47
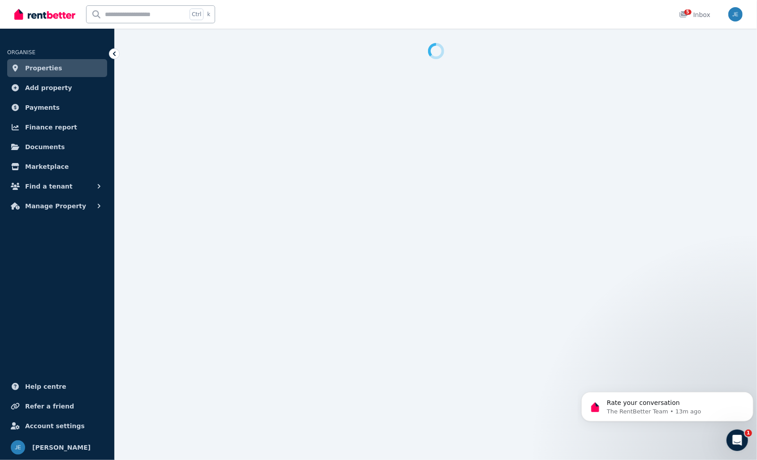
select select "**********"
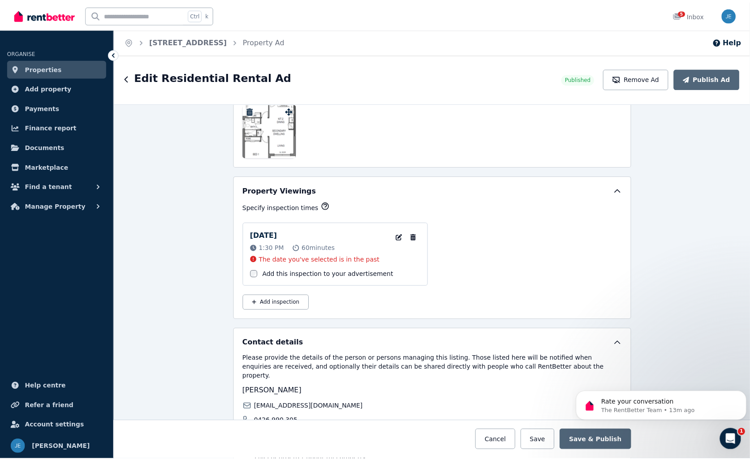
scroll to position [1389, 0]
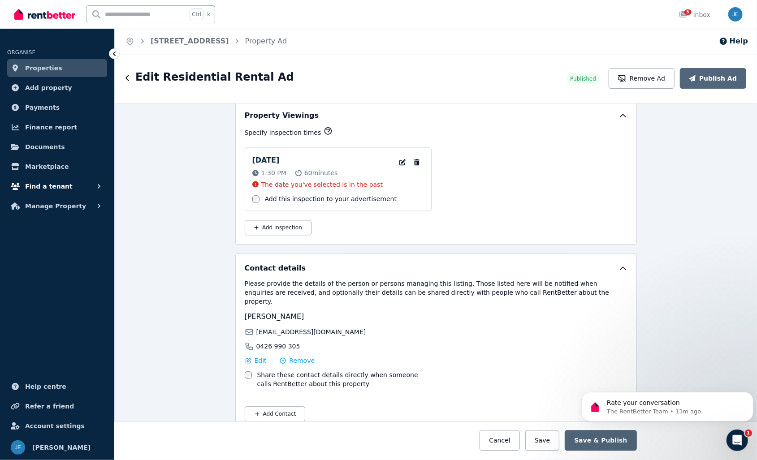
click at [67, 186] on button "Find a tenant" at bounding box center [57, 187] width 100 height 18
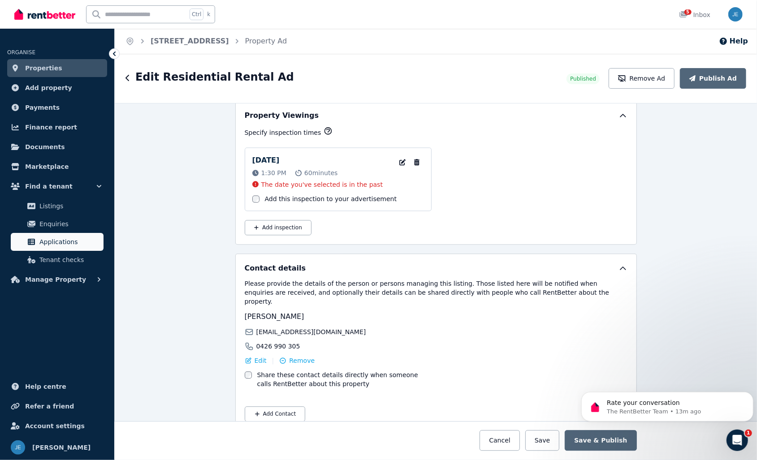
click at [65, 238] on span "Applications" at bounding box center [69, 242] width 61 height 11
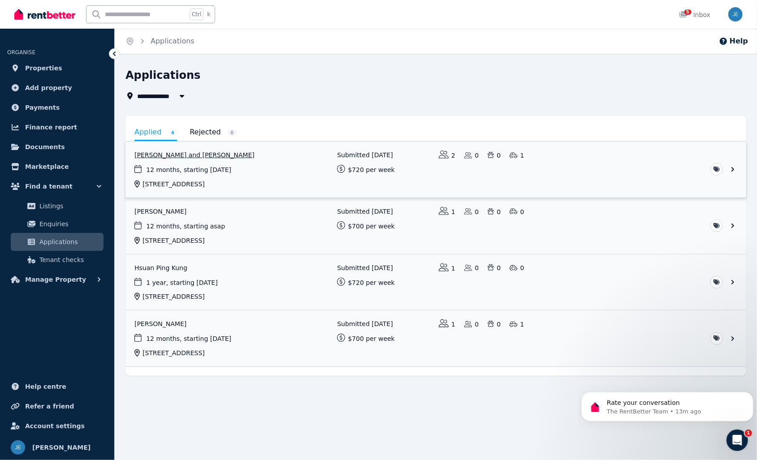
click at [281, 171] on link "View application: Lyndon Arthurson and Tingting Wang" at bounding box center [436, 170] width 621 height 56
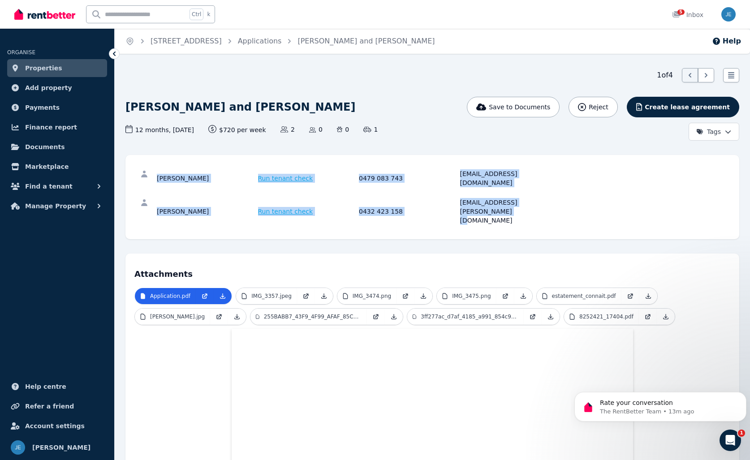
drag, startPoint x: 568, startPoint y: 194, endPoint x: 156, endPoint y: 175, distance: 412.0
click at [156, 175] on div "[PERSON_NAME] Run tenant check 0479 083 743 [EMAIL_ADDRESS][DOMAIN_NAME] [PERSO…" at bounding box center [432, 197] width 596 height 66
copy div "[PERSON_NAME] Run tenant check 0479 083 743 [EMAIL_ADDRESS][DOMAIN_NAME] [PERSO…"
click at [552, 198] on div "[EMAIL_ADDRESS][PERSON_NAME][DOMAIN_NAME]" at bounding box center [509, 211] width 99 height 27
